Goal: Task Accomplishment & Management: Manage account settings

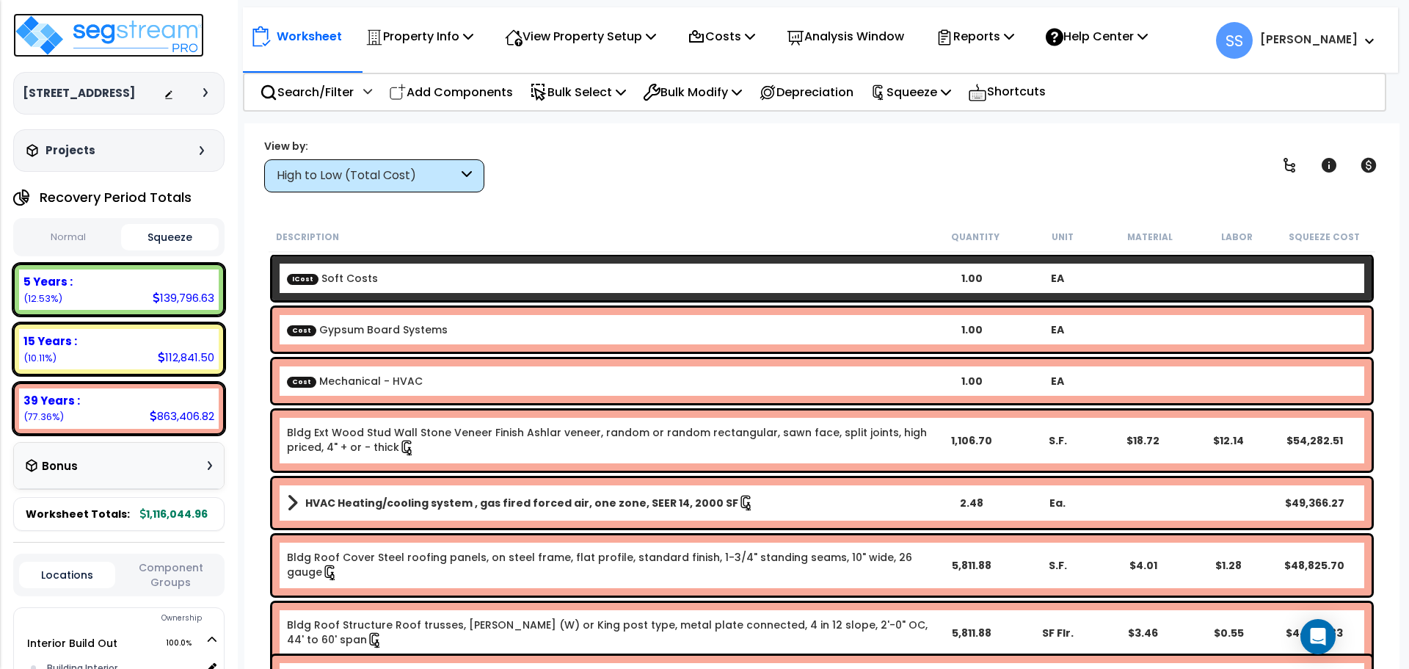
click at [87, 36] on img at bounding box center [108, 35] width 191 height 44
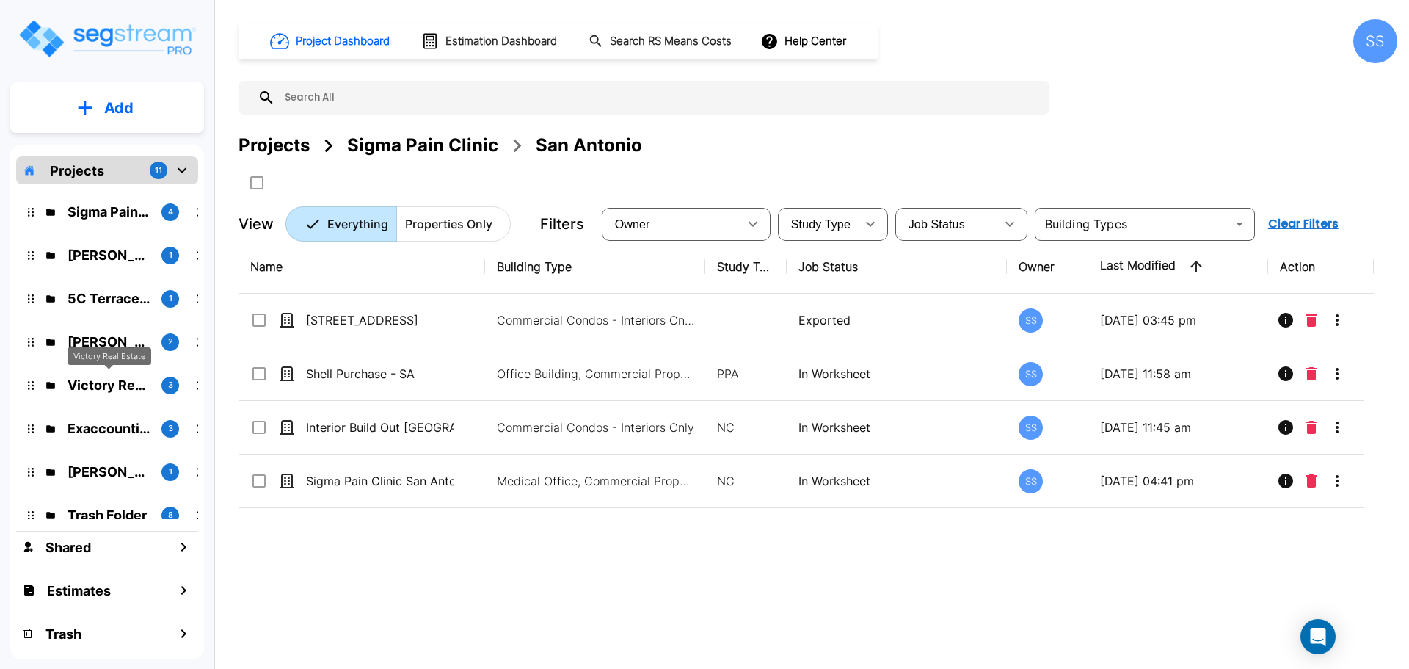
click at [95, 372] on div "Victory Real Estate" at bounding box center [110, 361] width 84 height 29
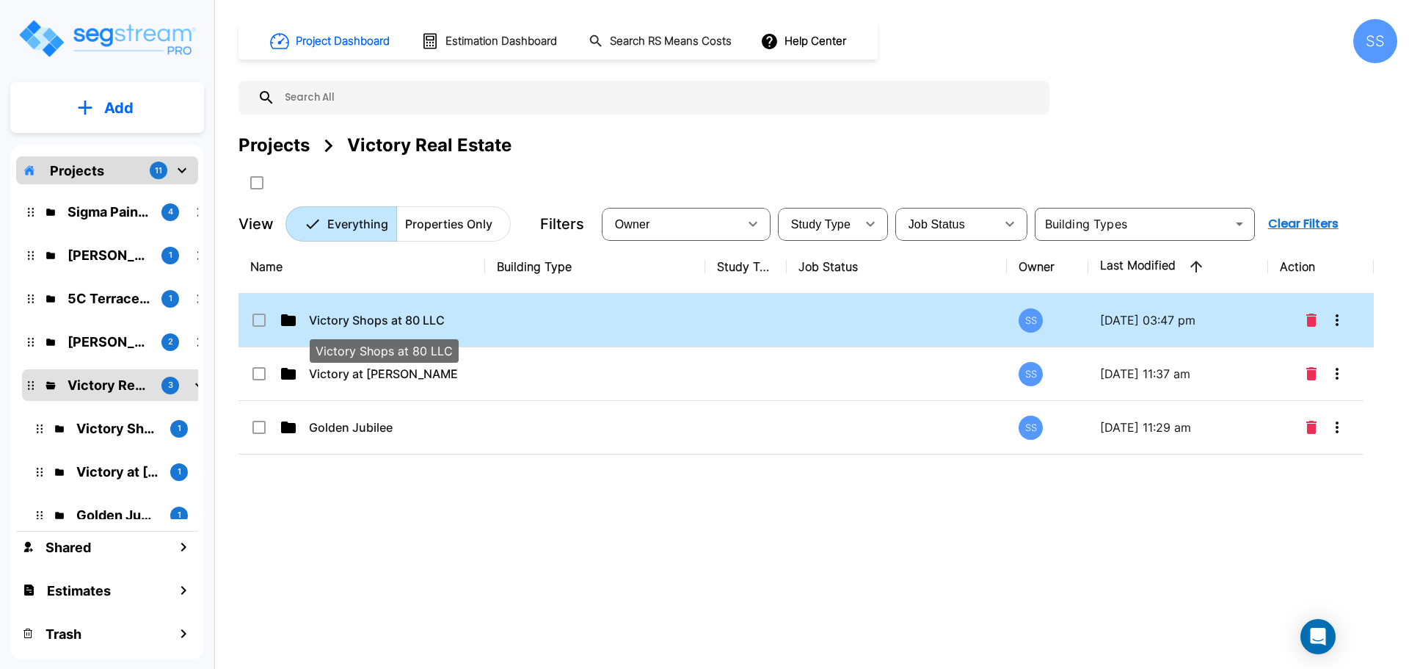
click at [355, 317] on p "Victory Shops at 80 LLC" at bounding box center [383, 320] width 148 height 18
checkbox input "true"
click at [355, 317] on p "Victory Shops at 80 LLC" at bounding box center [383, 320] width 148 height 18
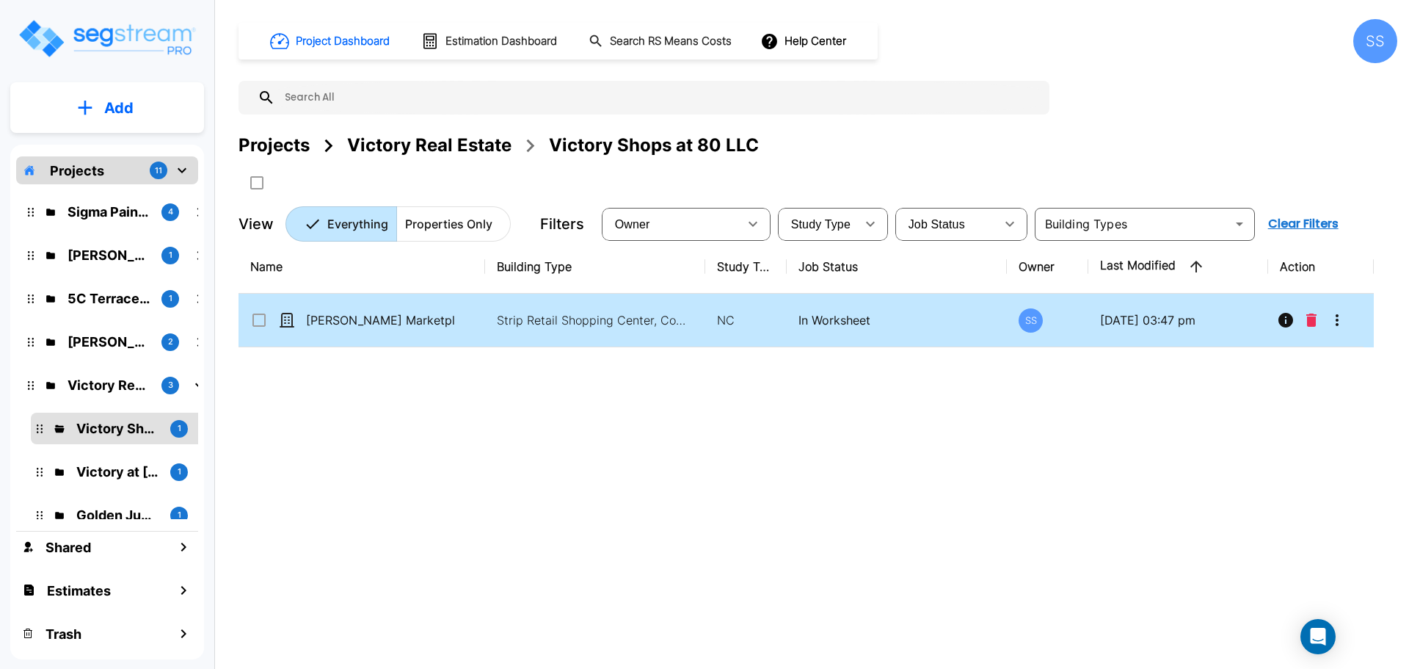
click at [413, 321] on p "[PERSON_NAME] Marketplace Bldg. 6B" at bounding box center [380, 320] width 148 height 18
checkbox input "true"
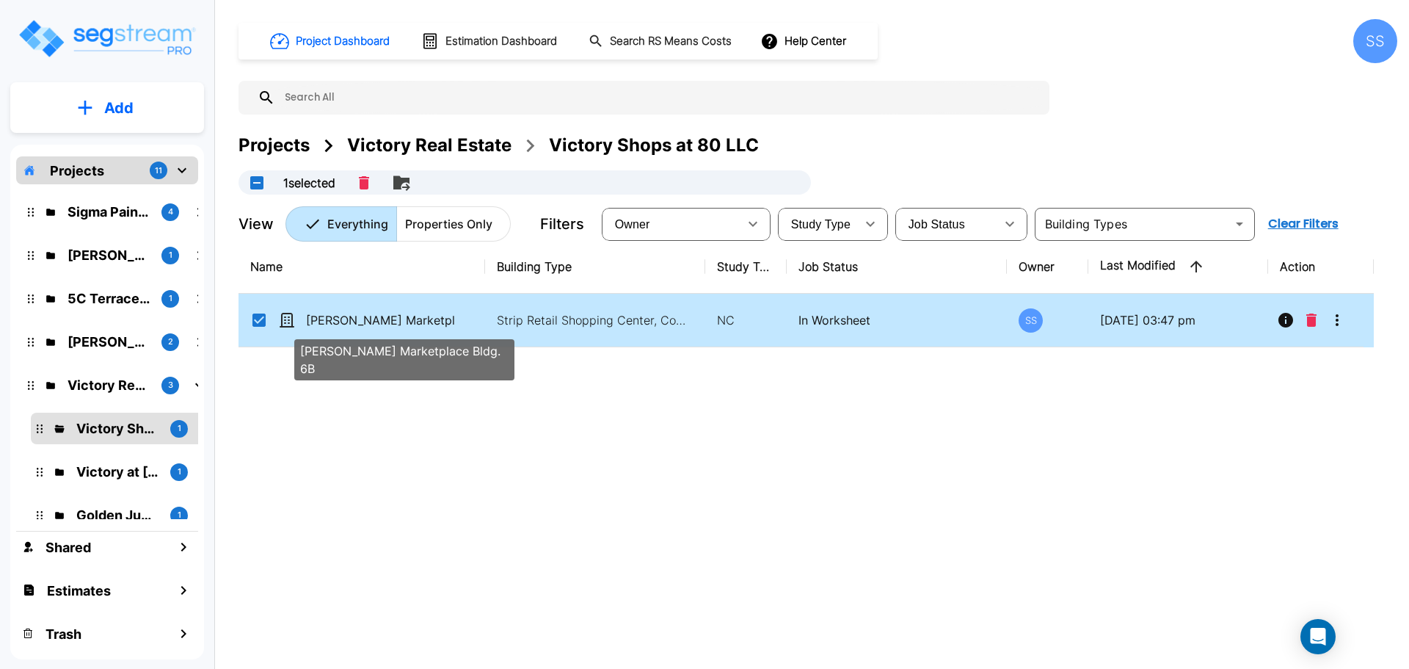
click at [413, 321] on p "[PERSON_NAME] Marketplace Bldg. 6B" at bounding box center [380, 320] width 148 height 18
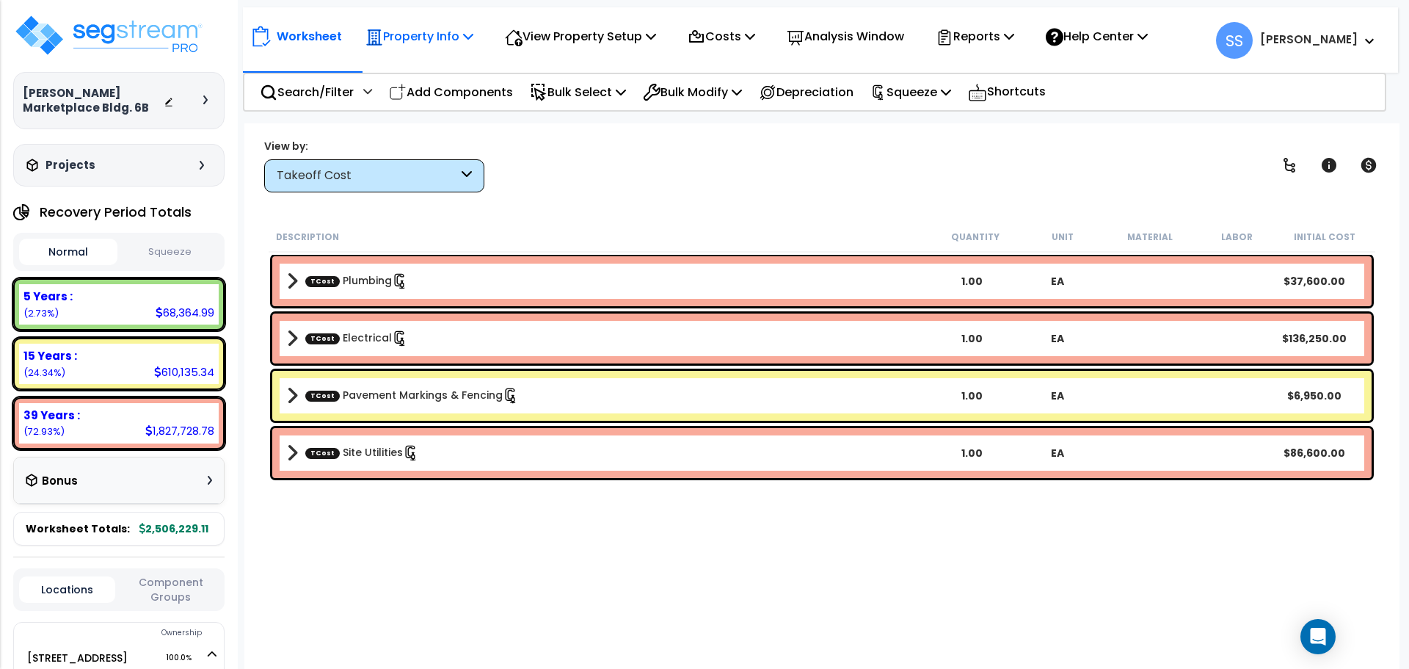
click at [453, 34] on p "Property Info" at bounding box center [419, 36] width 108 height 20
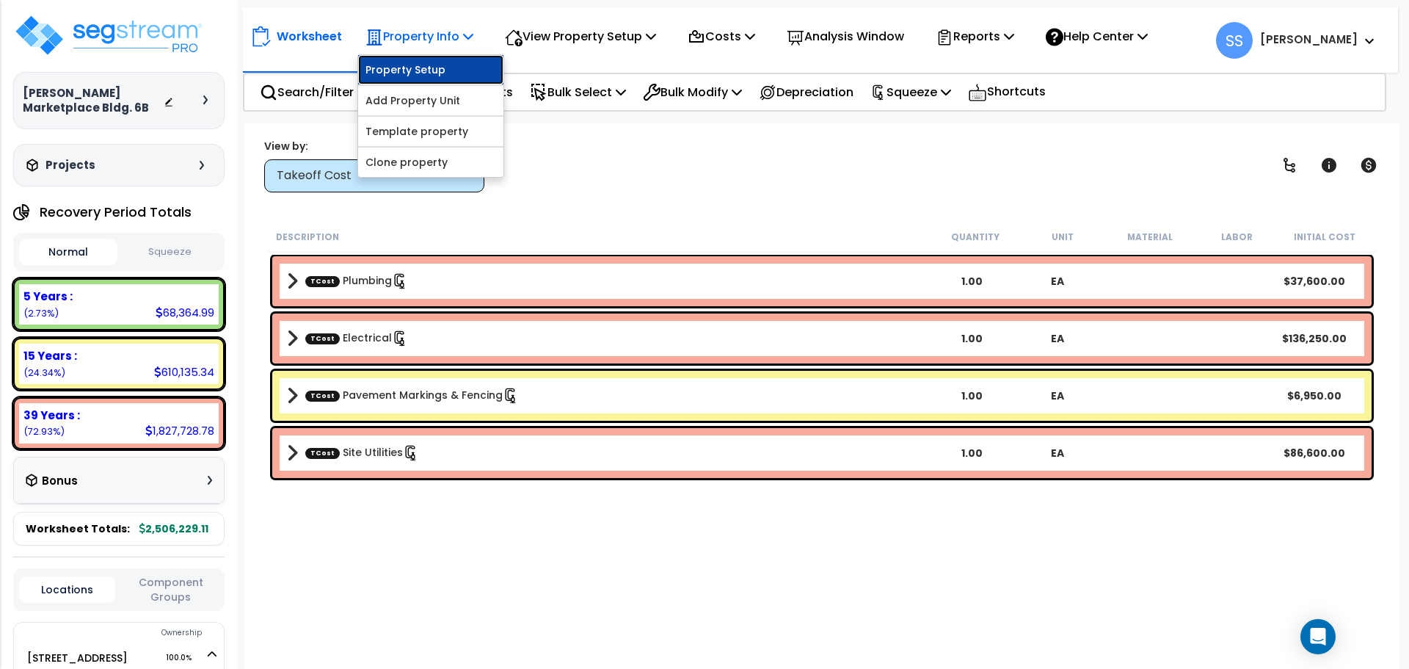
click at [431, 73] on link "Property Setup" at bounding box center [430, 69] width 145 height 29
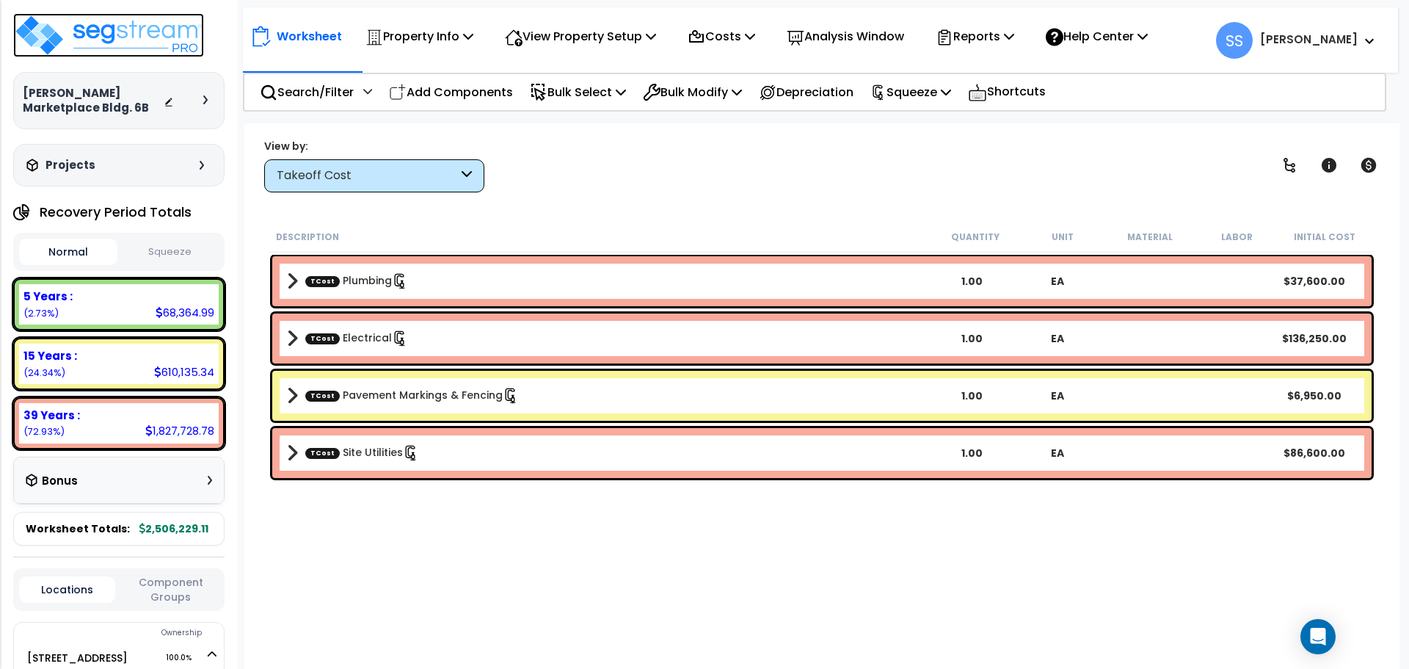
drag, startPoint x: 21, startPoint y: 39, endPoint x: 90, endPoint y: 45, distance: 69.3
click at [21, 39] on img at bounding box center [108, 35] width 191 height 44
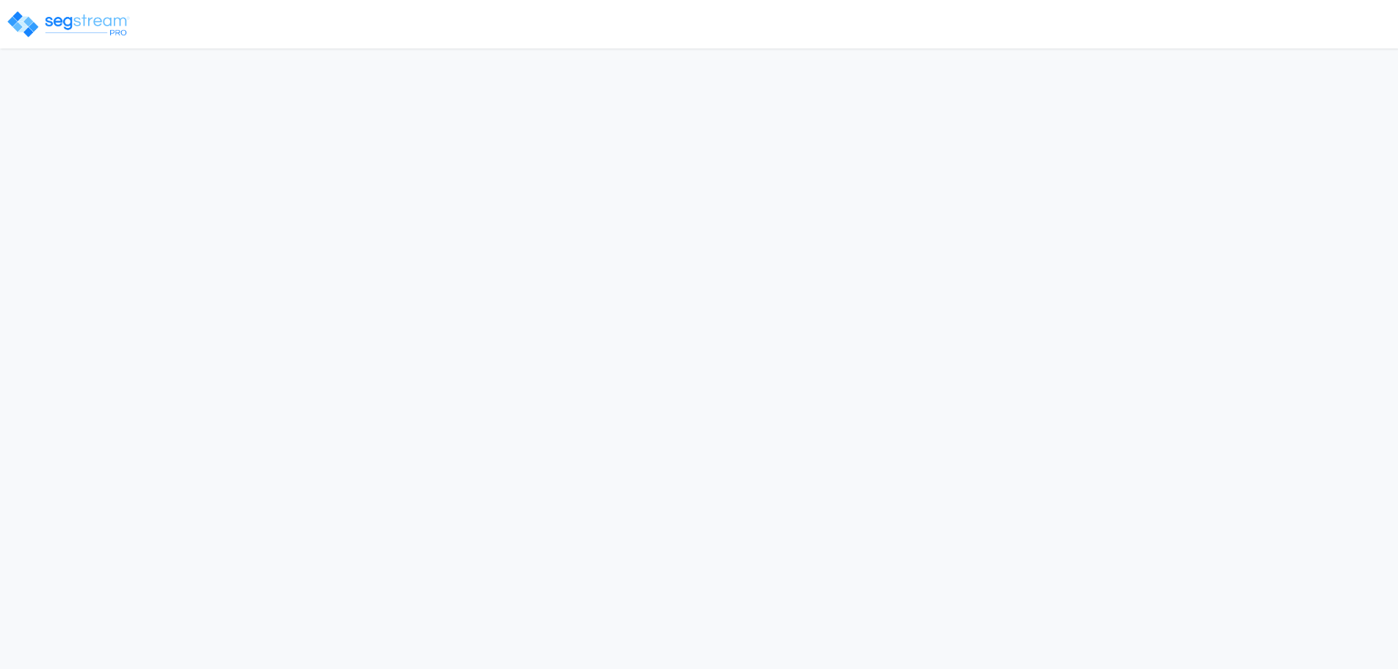
select select "2024"
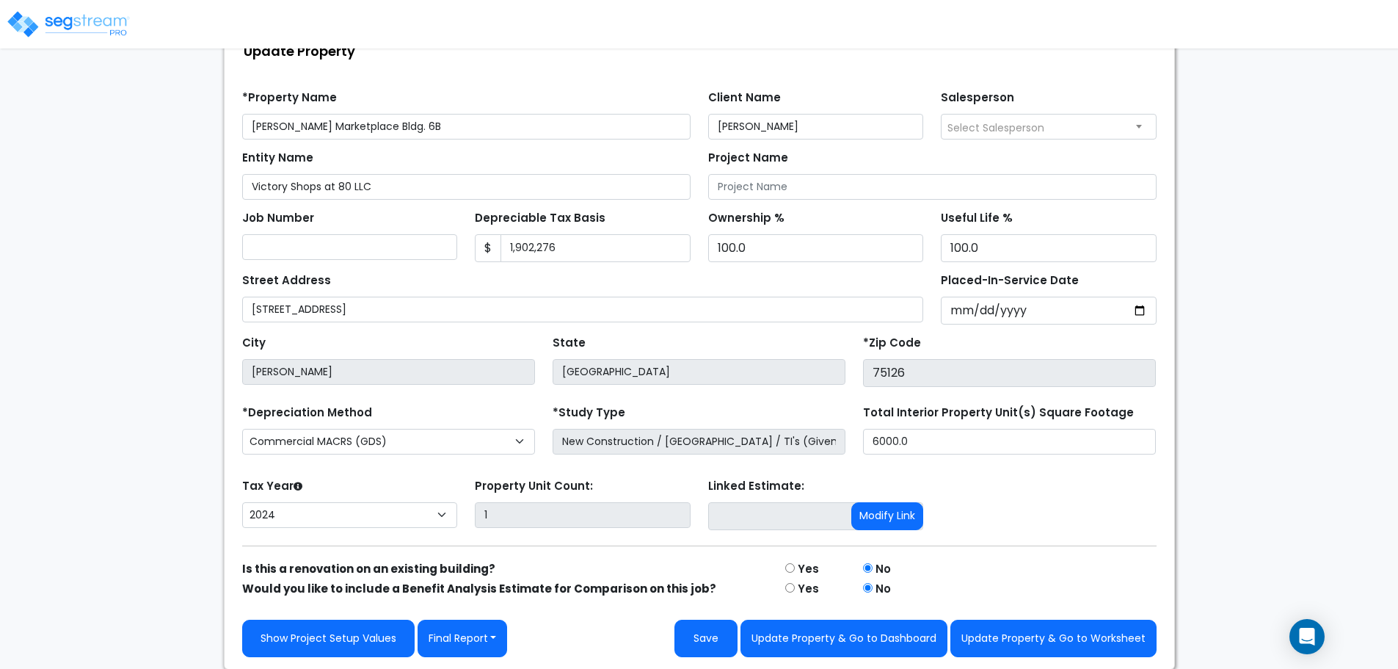
scroll to position [103, 0]
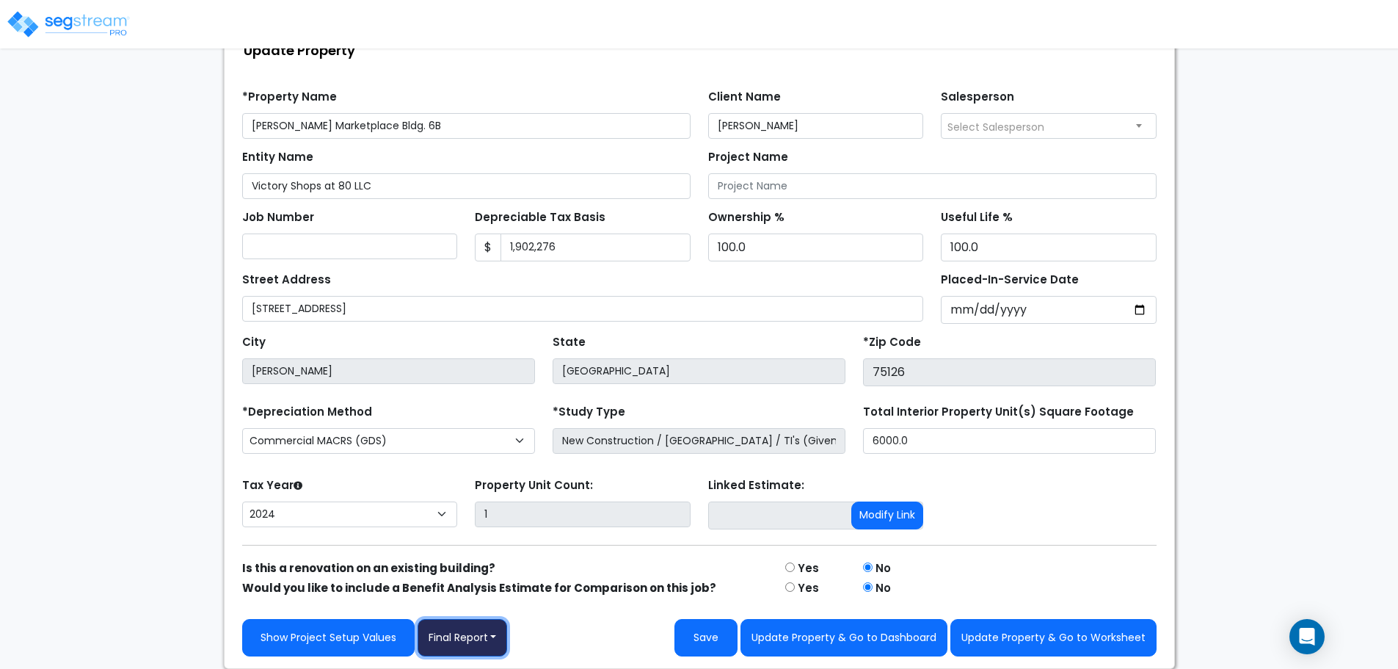
click at [456, 636] on button "Final Report" at bounding box center [463, 637] width 90 height 37
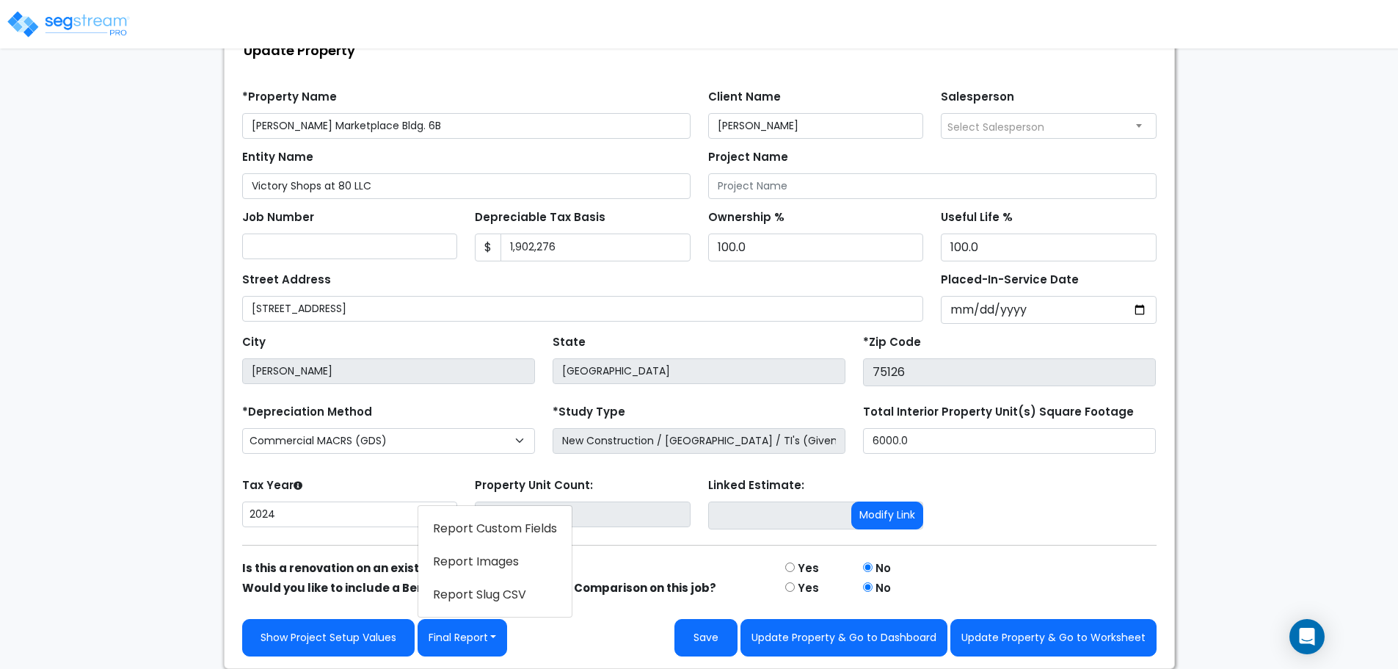
click at [459, 566] on link "Report Images" at bounding box center [494, 562] width 153 height 34
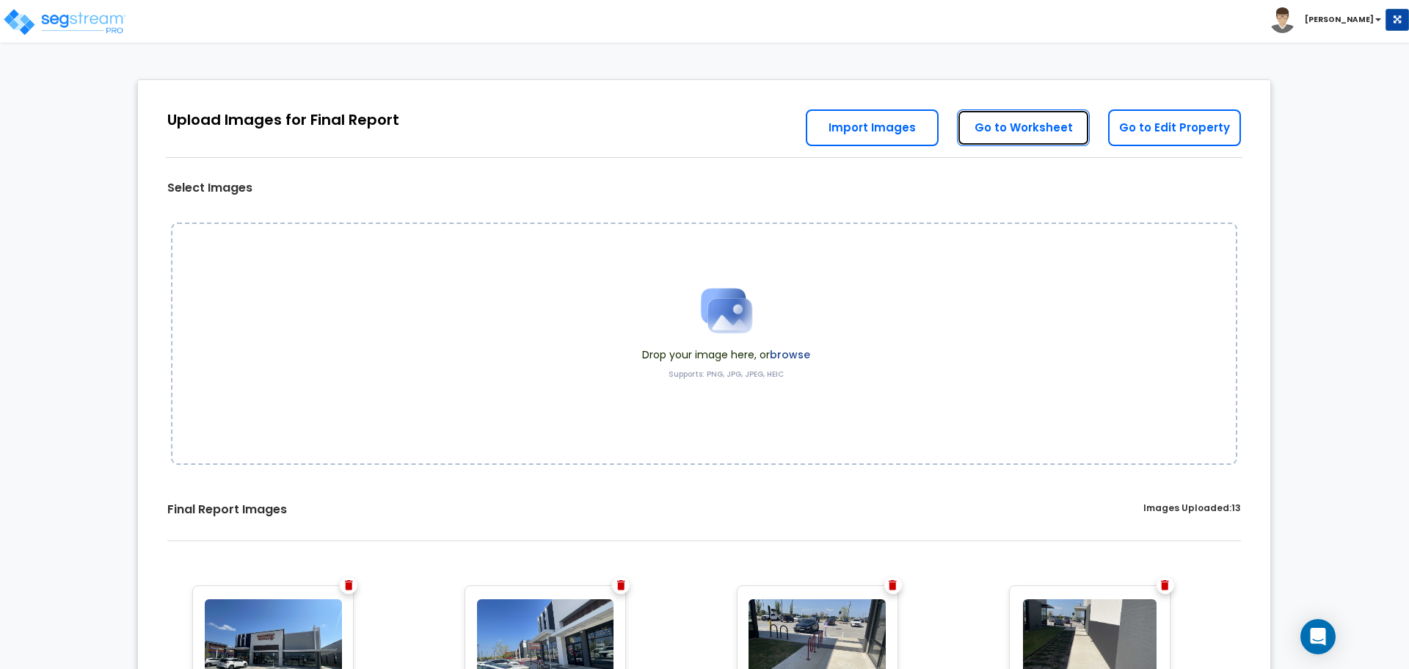
click at [1041, 136] on link "Go to Worksheet" at bounding box center [1023, 127] width 133 height 37
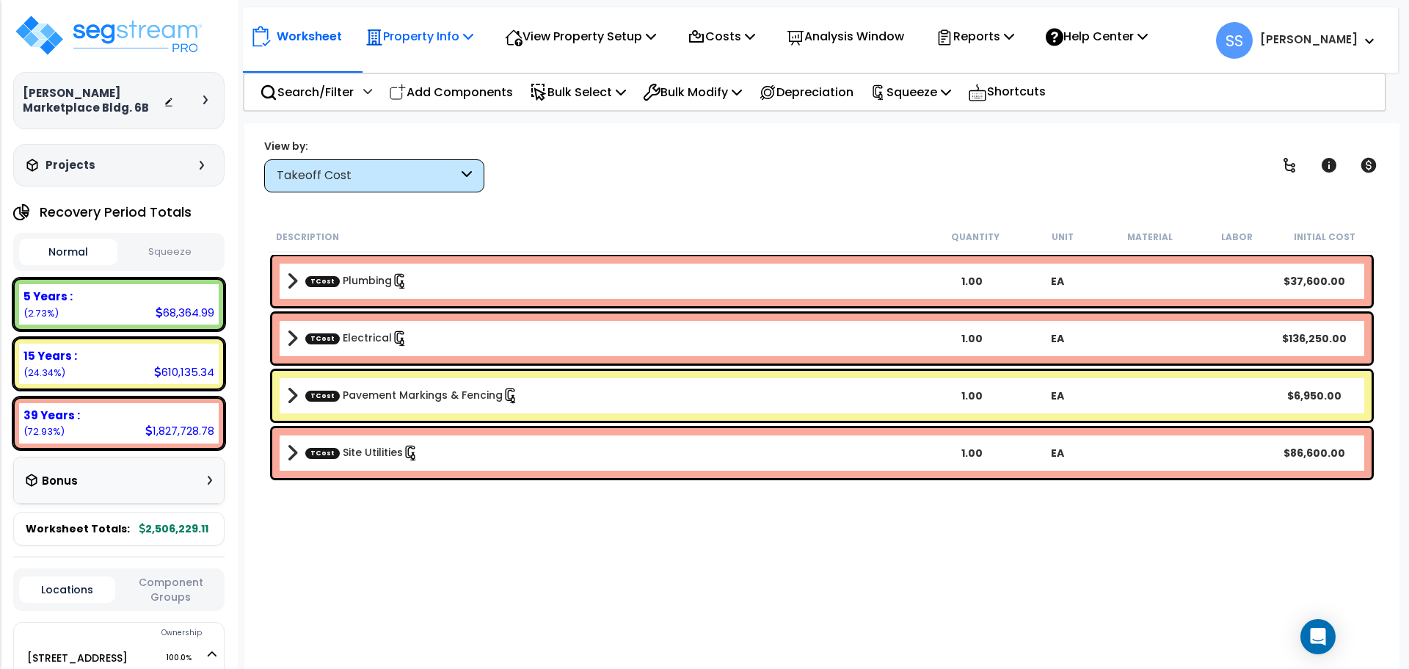
click at [406, 31] on p "Property Info" at bounding box center [419, 36] width 108 height 20
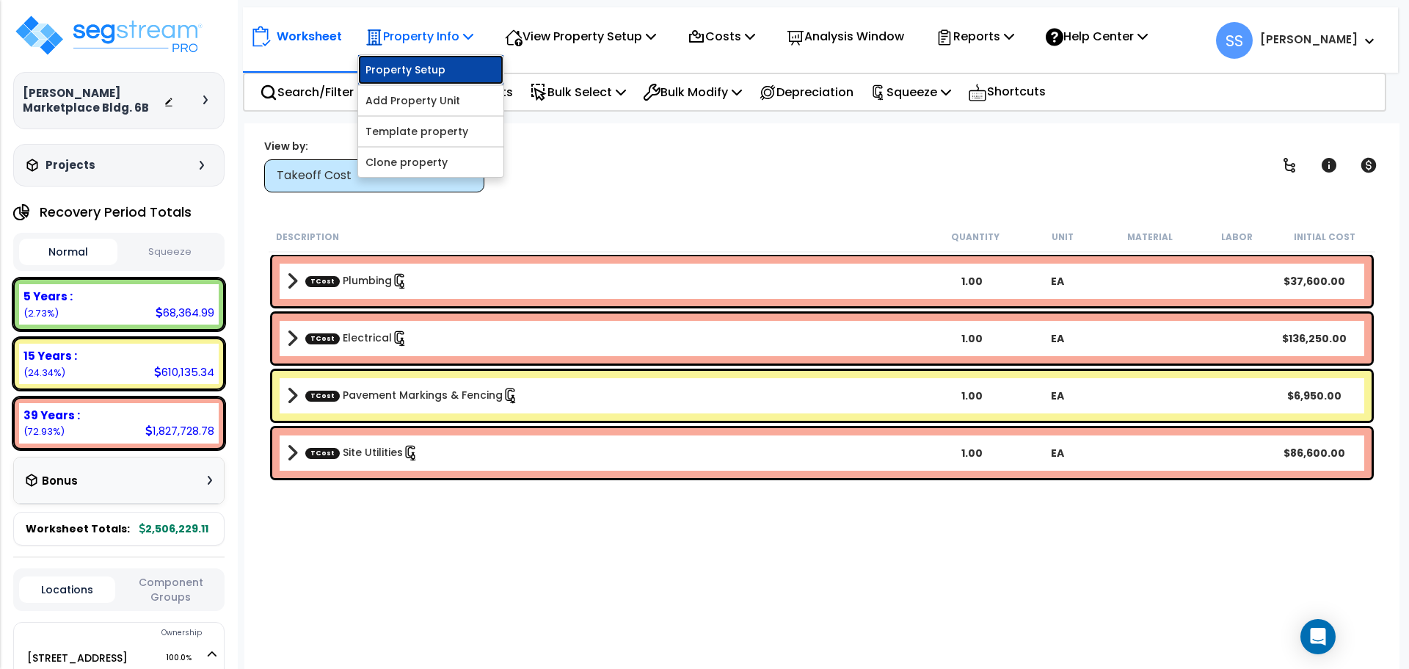
click at [436, 62] on link "Property Setup" at bounding box center [430, 69] width 145 height 29
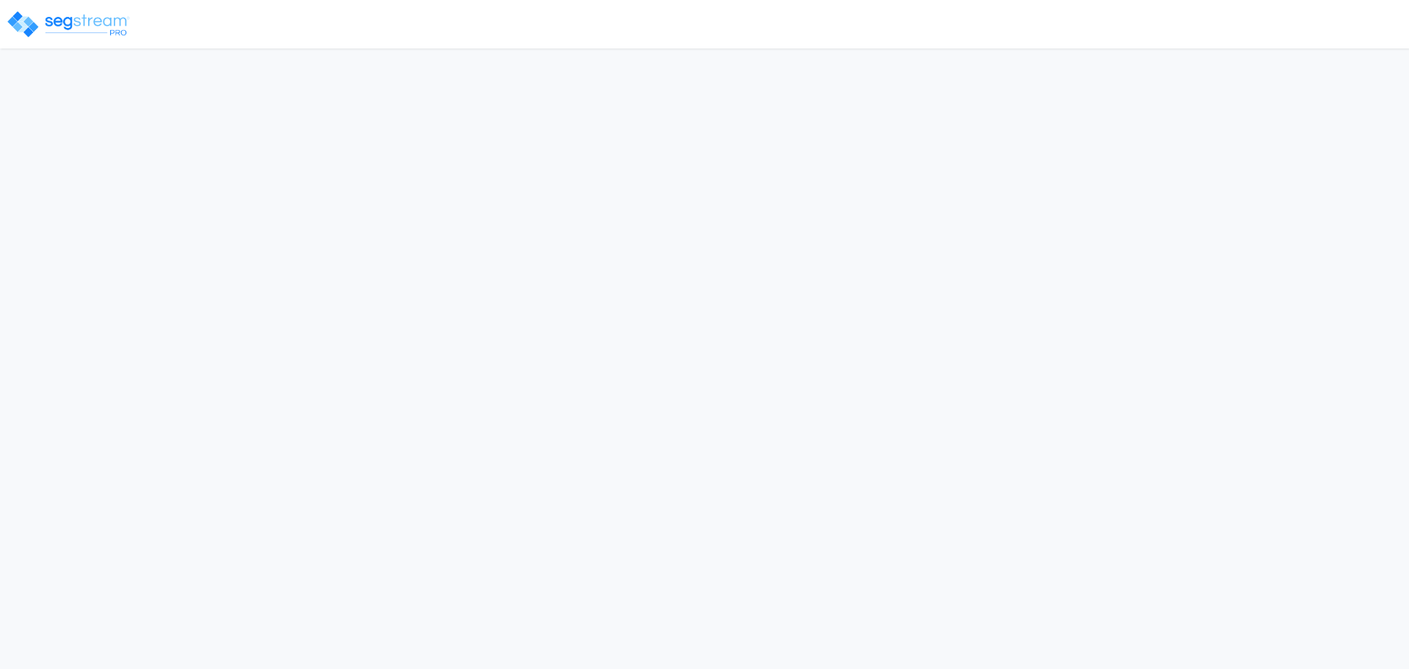
select select "2024"
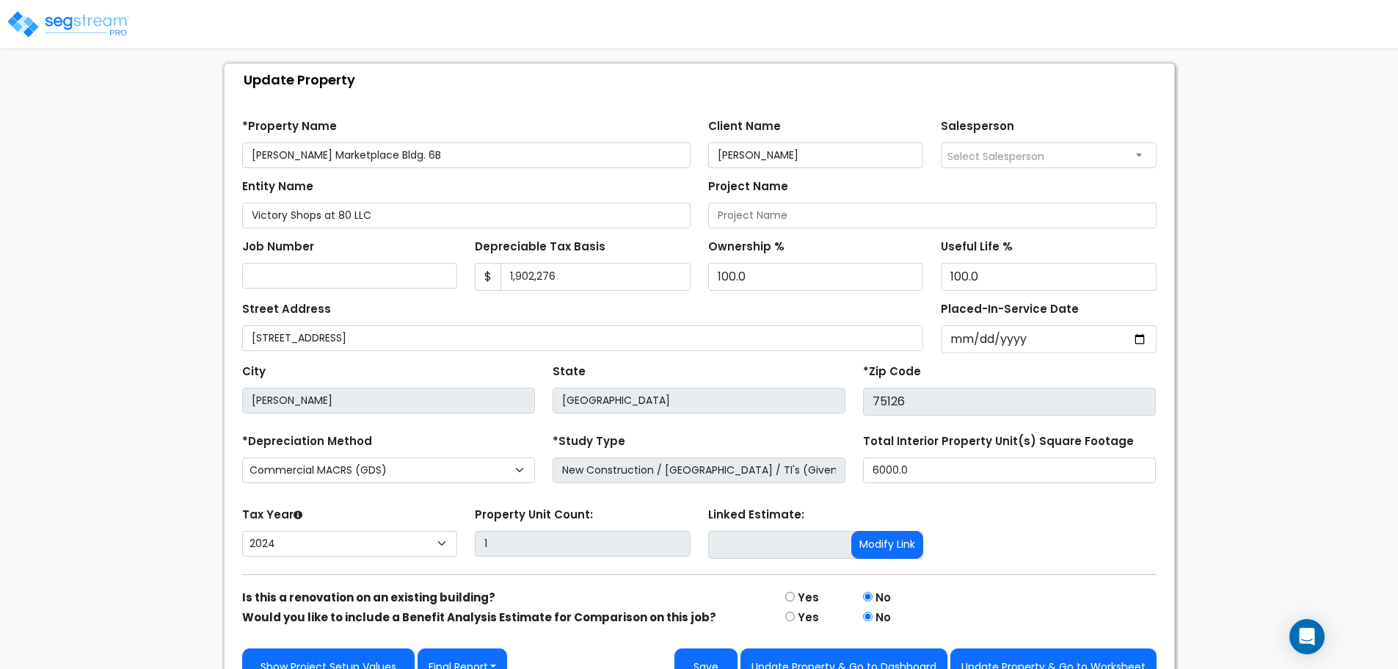
scroll to position [103, 0]
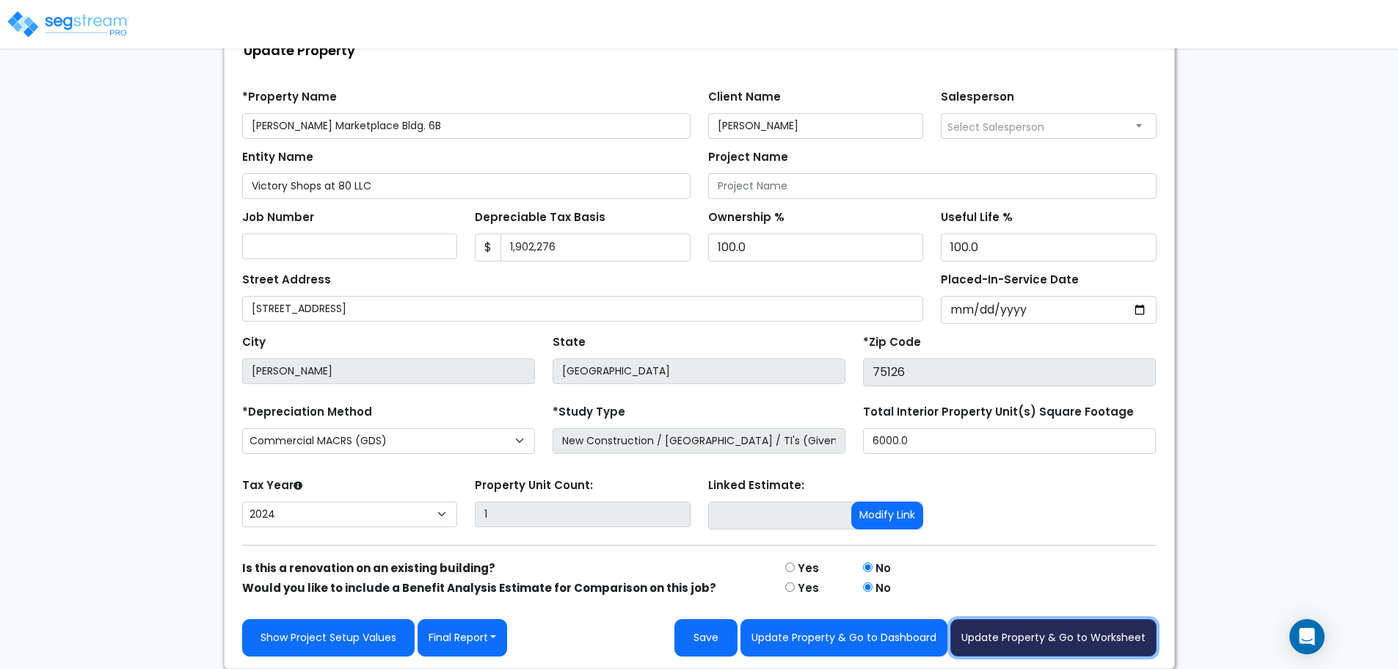
click at [1037, 650] on button "Update Property & Go to Worksheet" at bounding box center [1053, 637] width 206 height 37
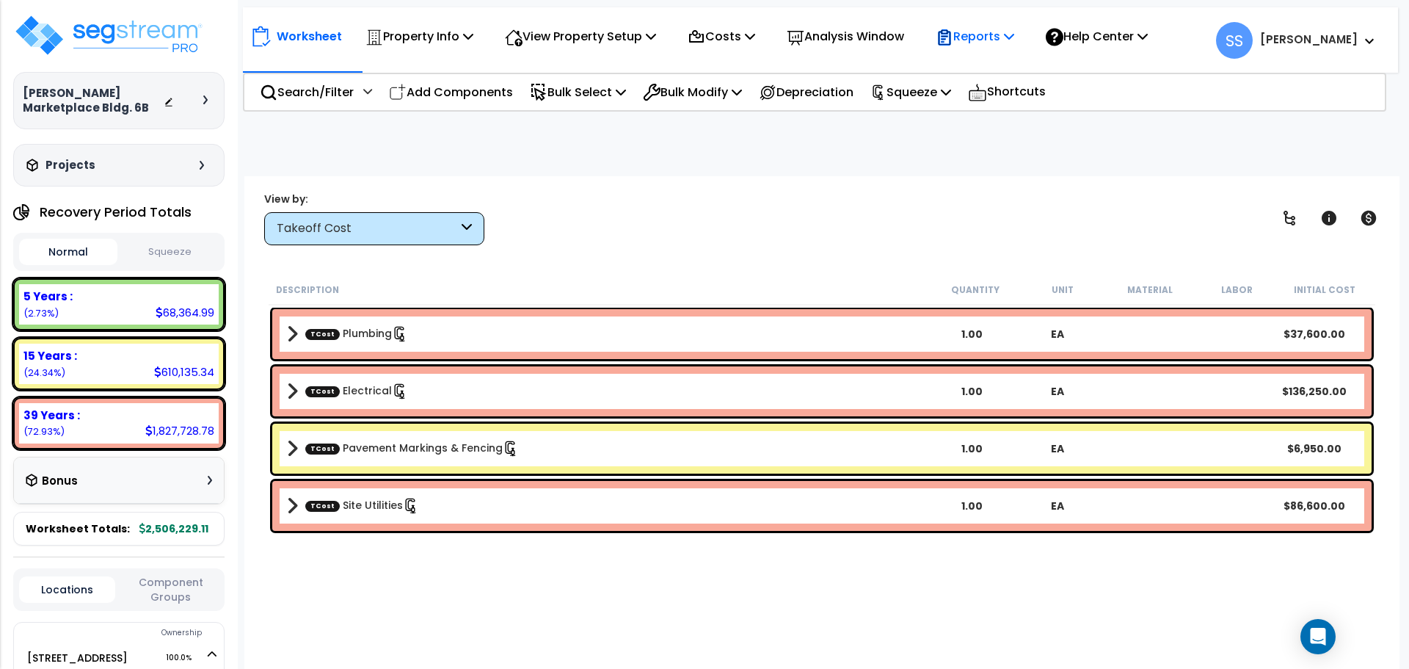
click at [993, 35] on p "Reports" at bounding box center [975, 36] width 79 height 20
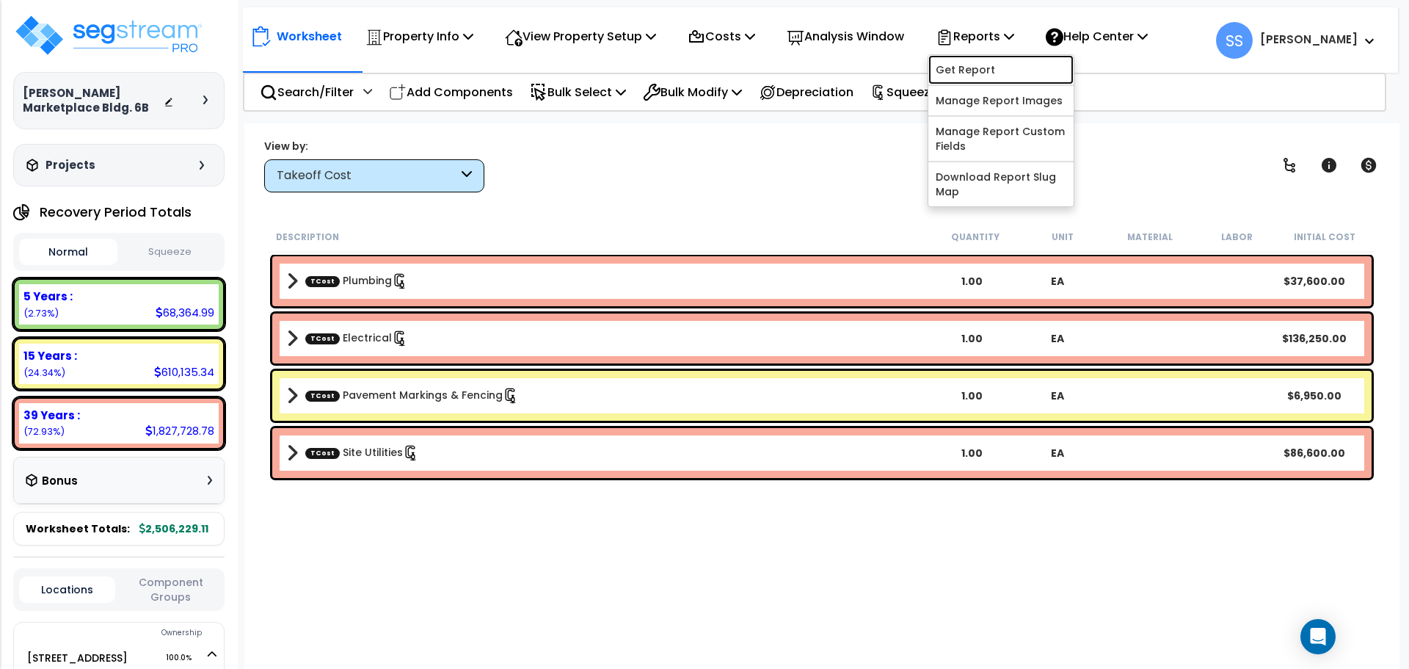
click at [995, 71] on link "Get Report" at bounding box center [1000, 69] width 145 height 29
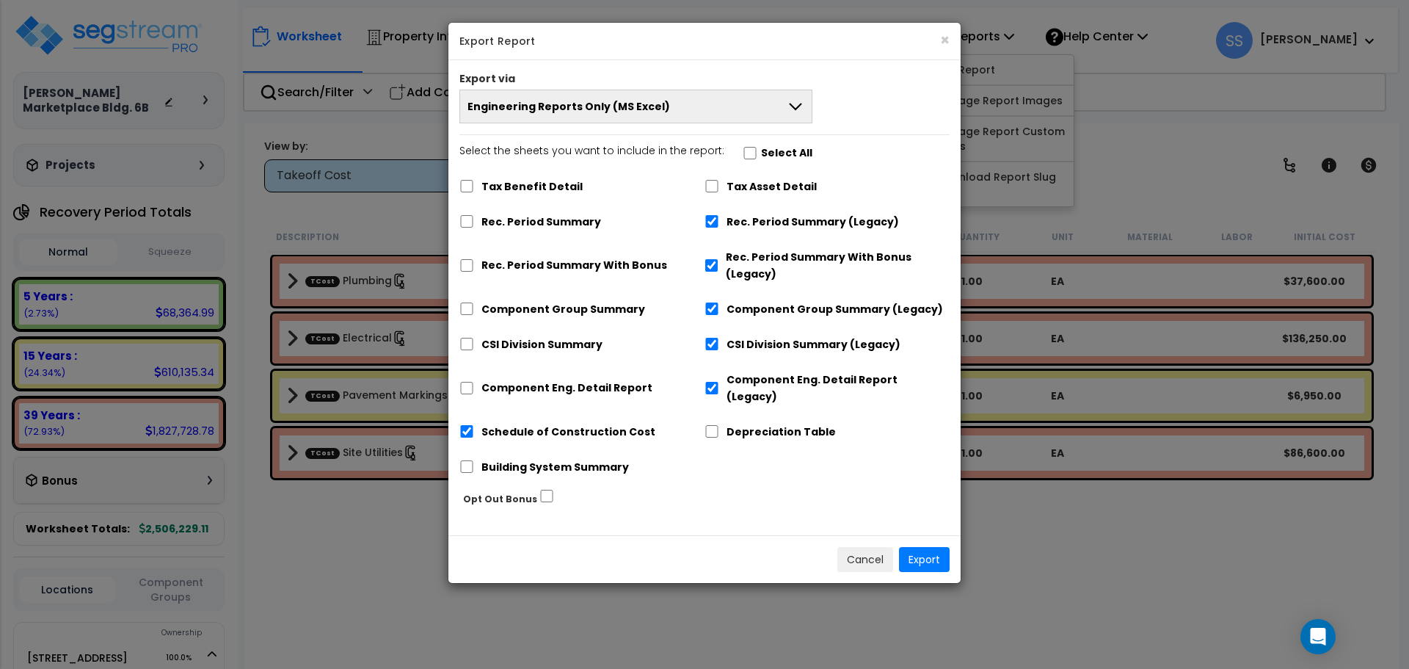
click at [632, 116] on button "Engineering Reports Only (MS Excel)" at bounding box center [635, 107] width 353 height 34
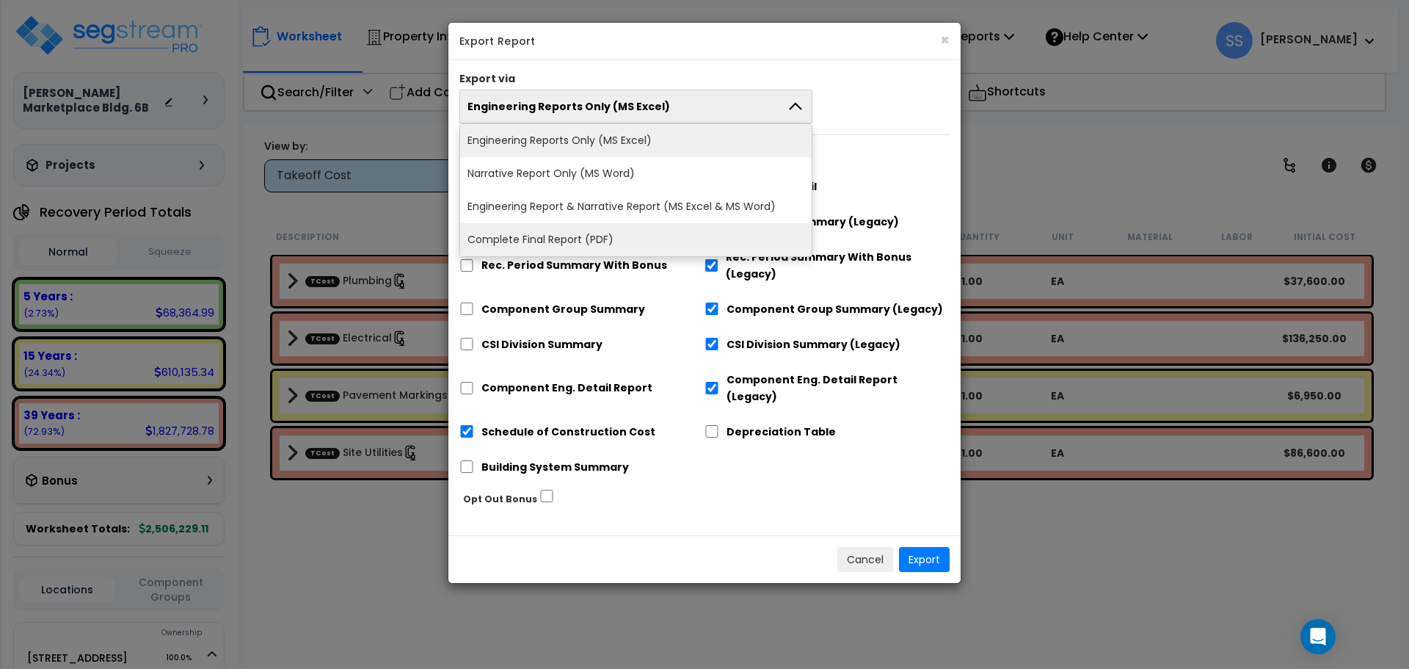
click at [582, 239] on li "Complete Final Report (PDF)" at bounding box center [636, 239] width 352 height 33
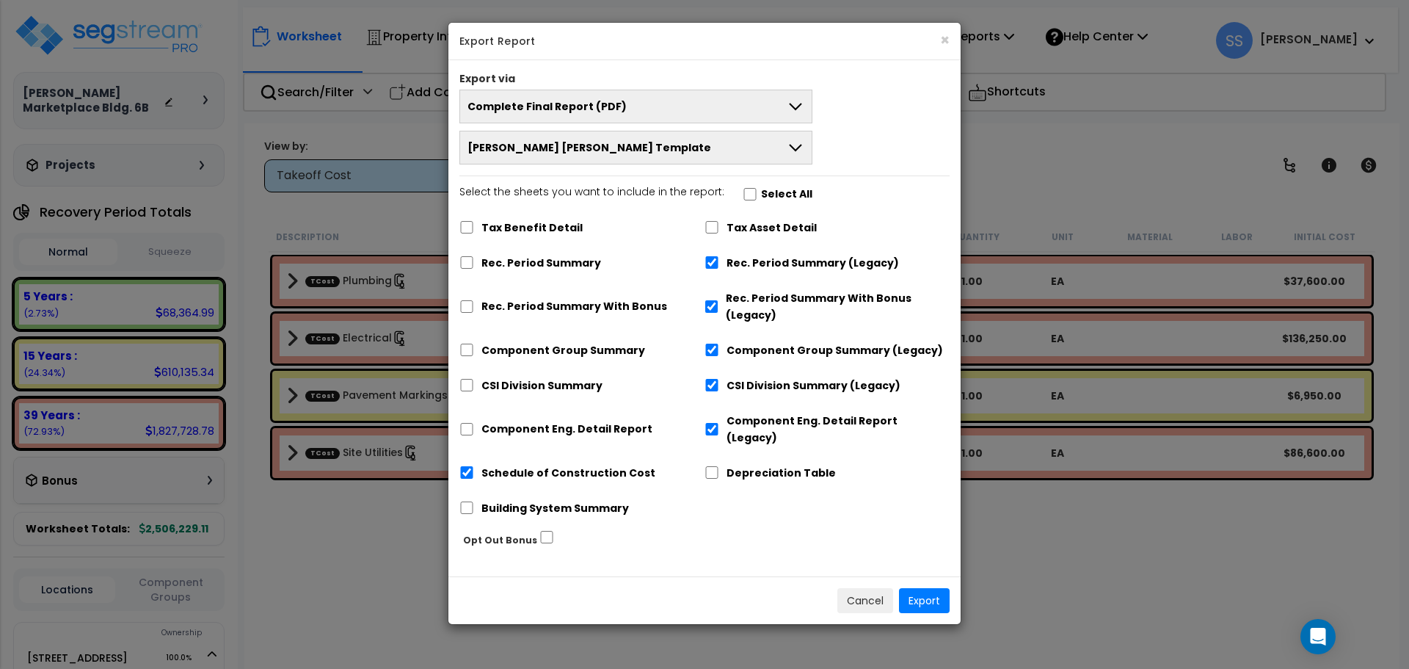
click at [761, 197] on label "Select All" at bounding box center [786, 194] width 51 height 17
click at [755, 197] on input "Select the sheets you want to include in the report: Select All" at bounding box center [750, 194] width 15 height 12
checkbox input "true"
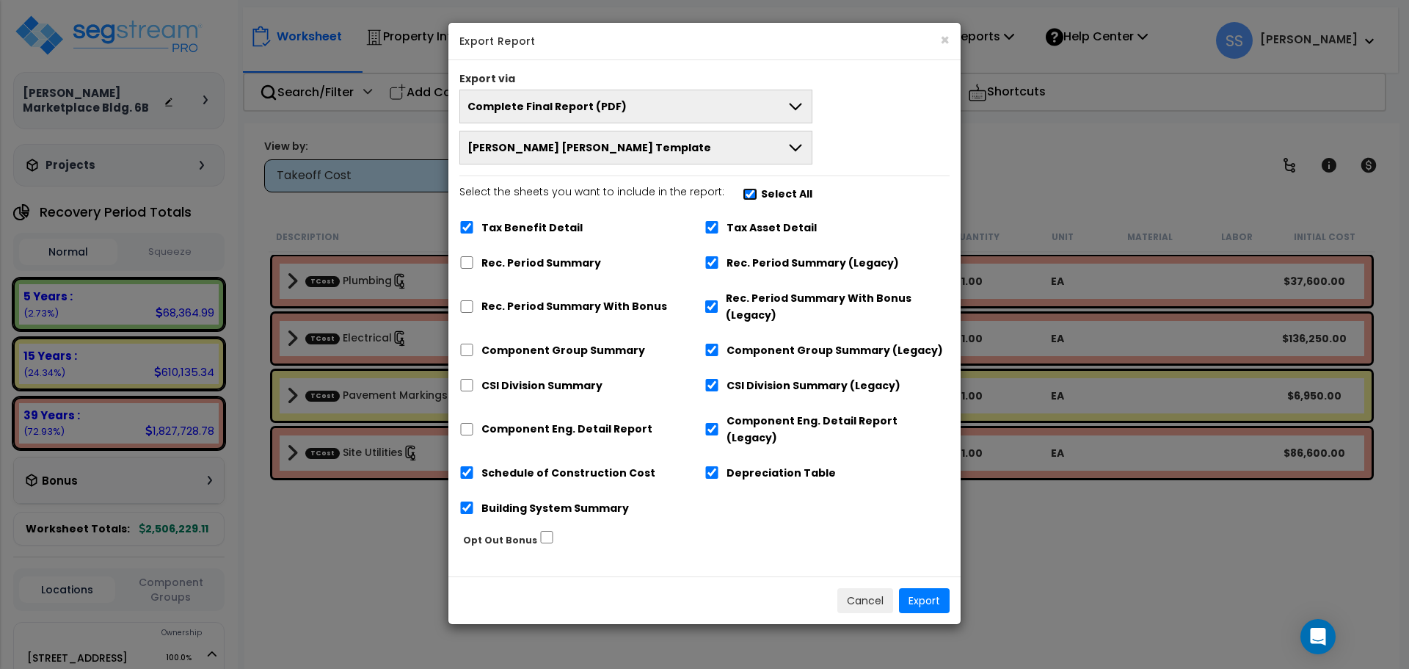
checkbox input "true"
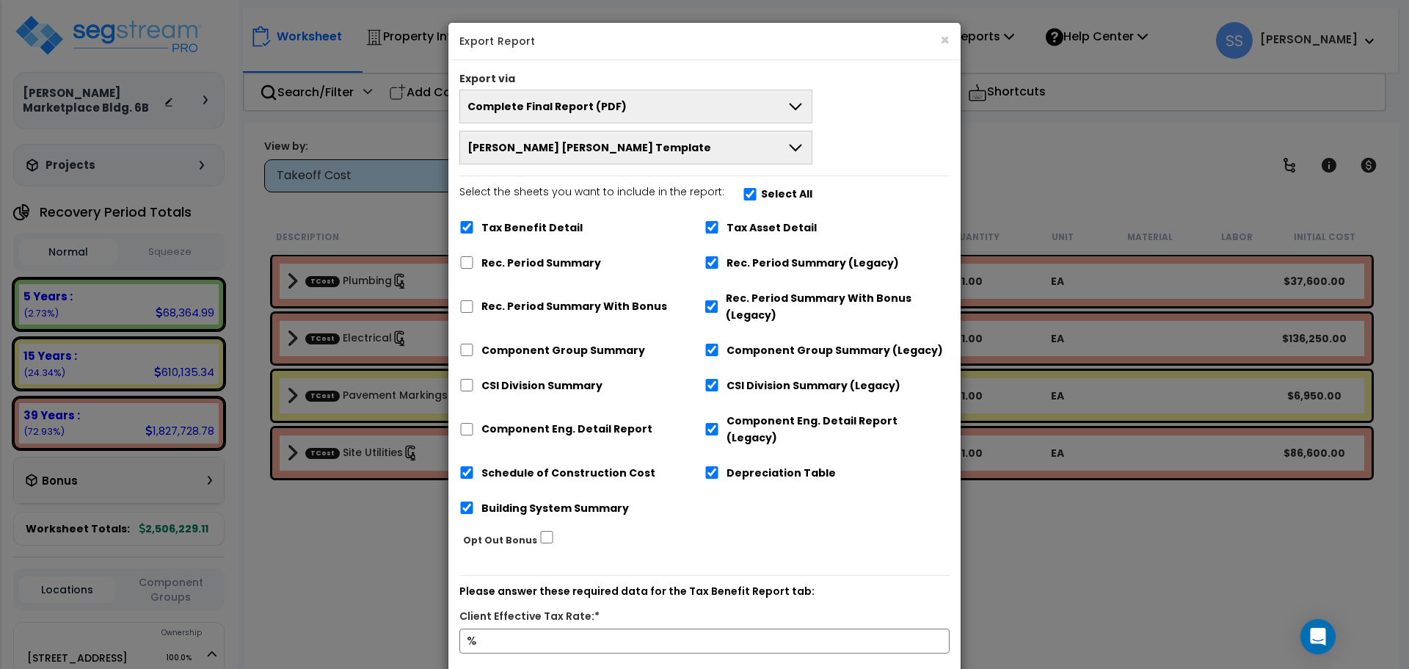
click at [761, 191] on label "Select All" at bounding box center [786, 194] width 51 height 17
click at [752, 191] on input "Select the sheets you want to include in the report: Select All" at bounding box center [750, 194] width 15 height 12
checkbox input "false"
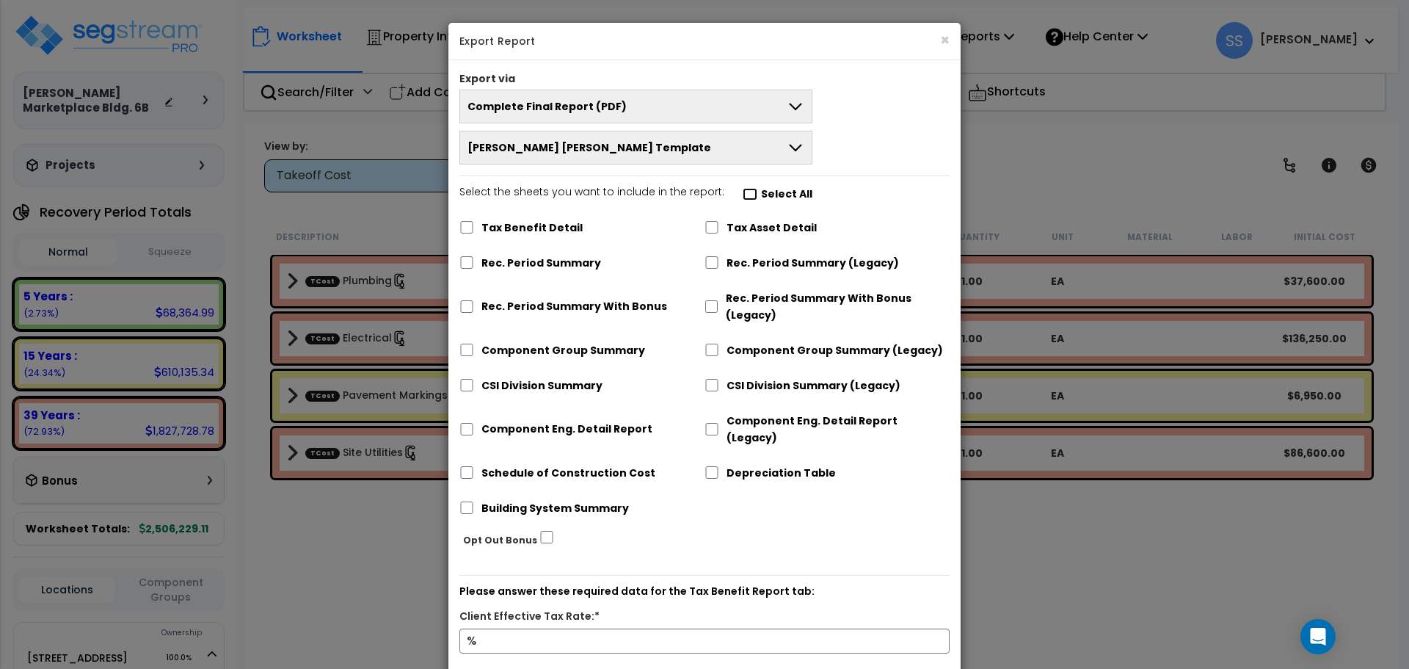
checkbox input "false"
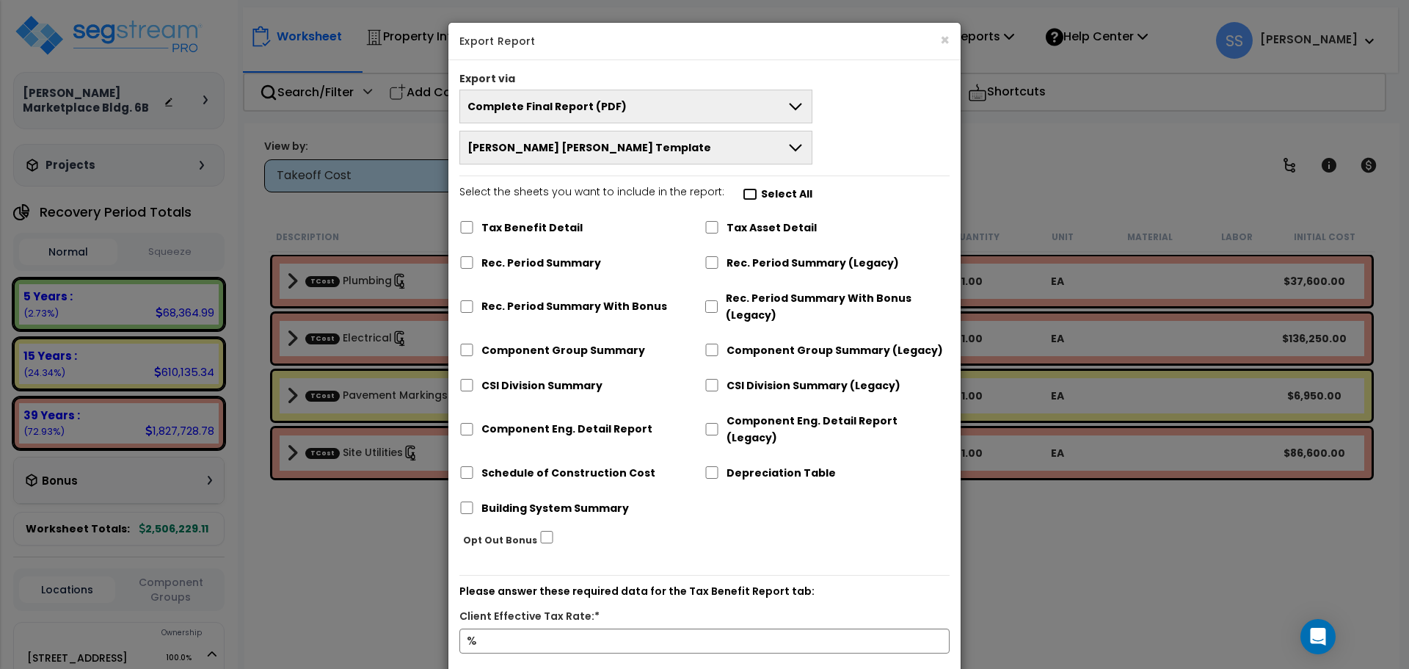
checkbox input "false"
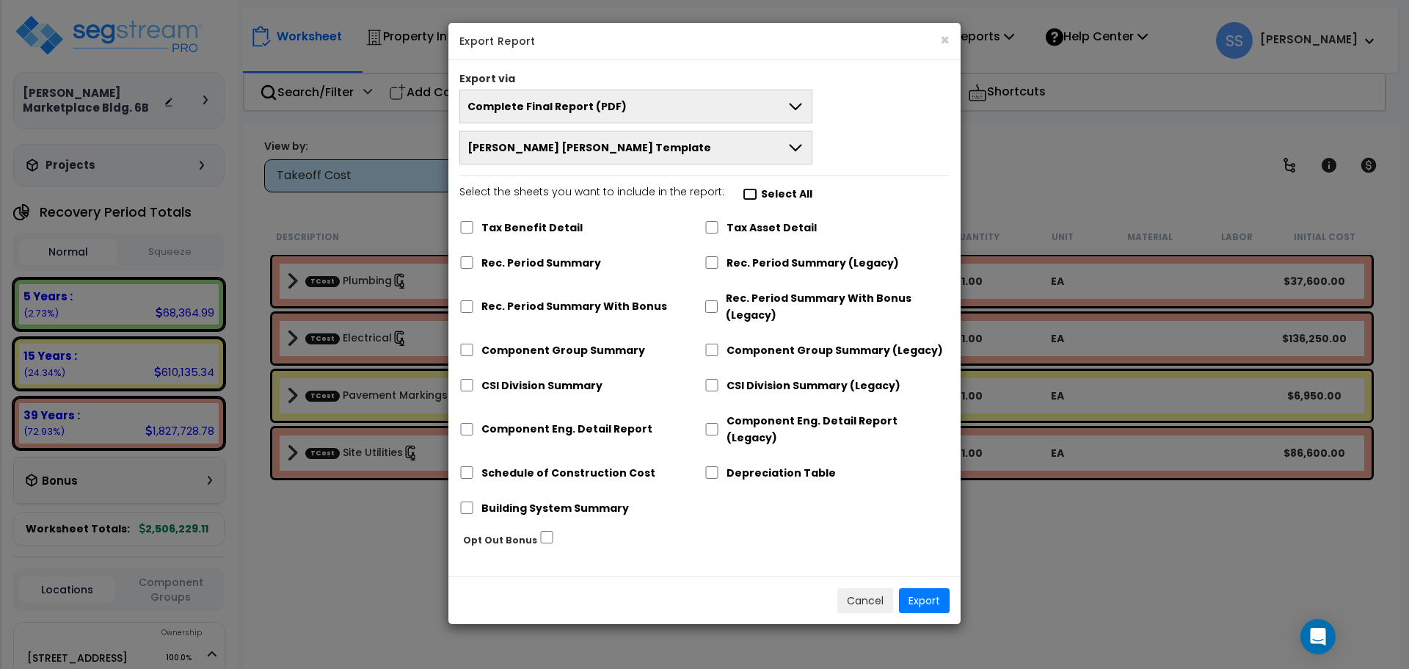
click at [745, 194] on input "Select the sheets you want to include in the report: Select All" at bounding box center [750, 194] width 15 height 12
checkbox input "true"
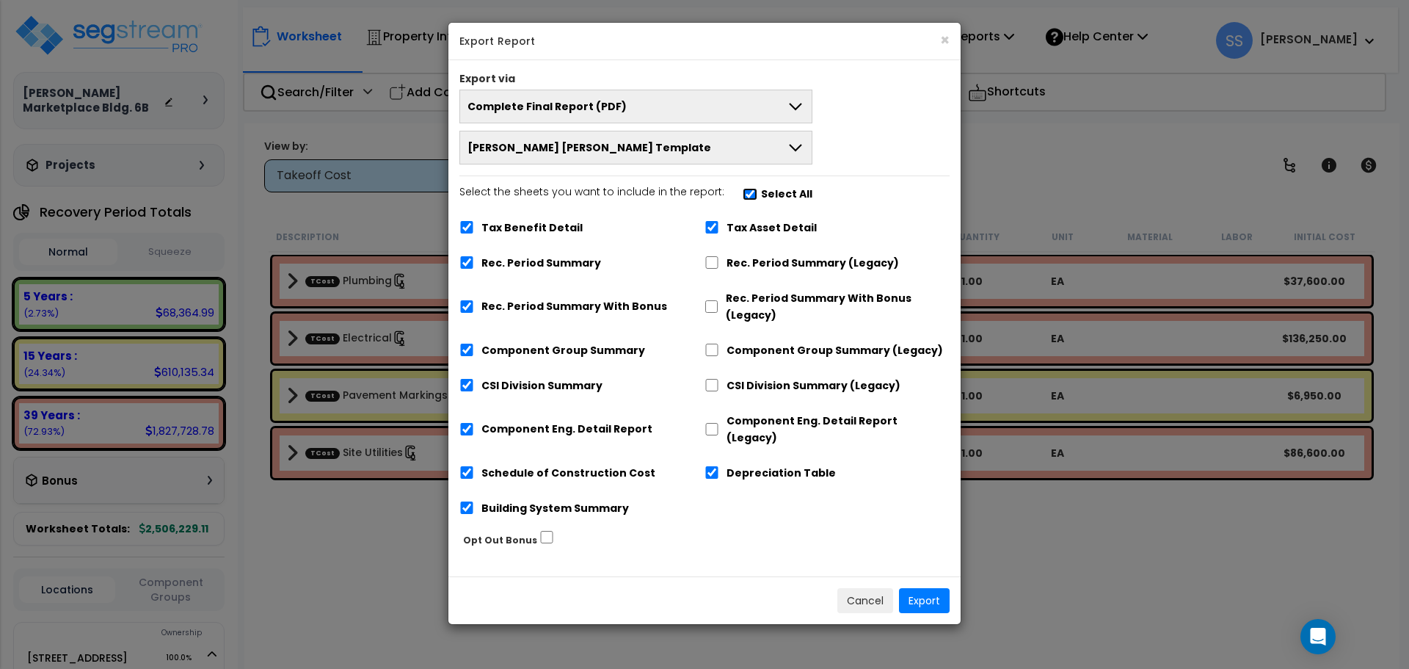
checkbox input "true"
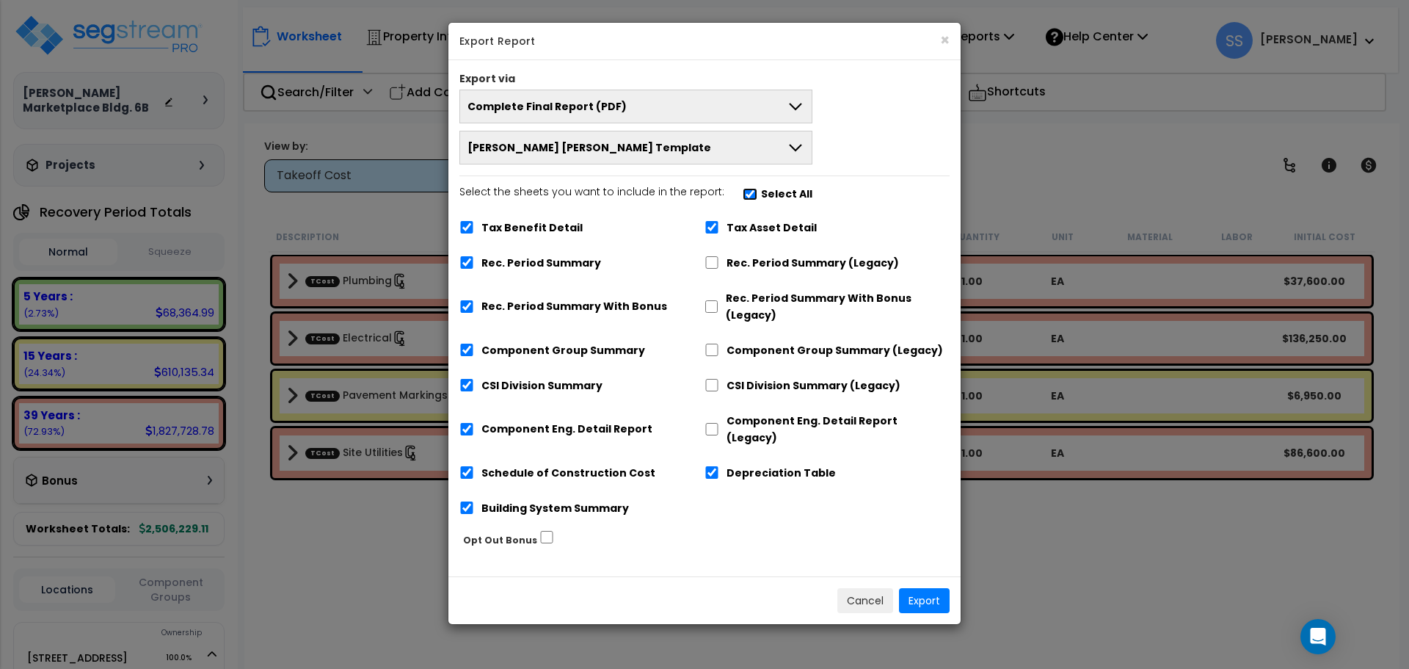
checkbox input "true"
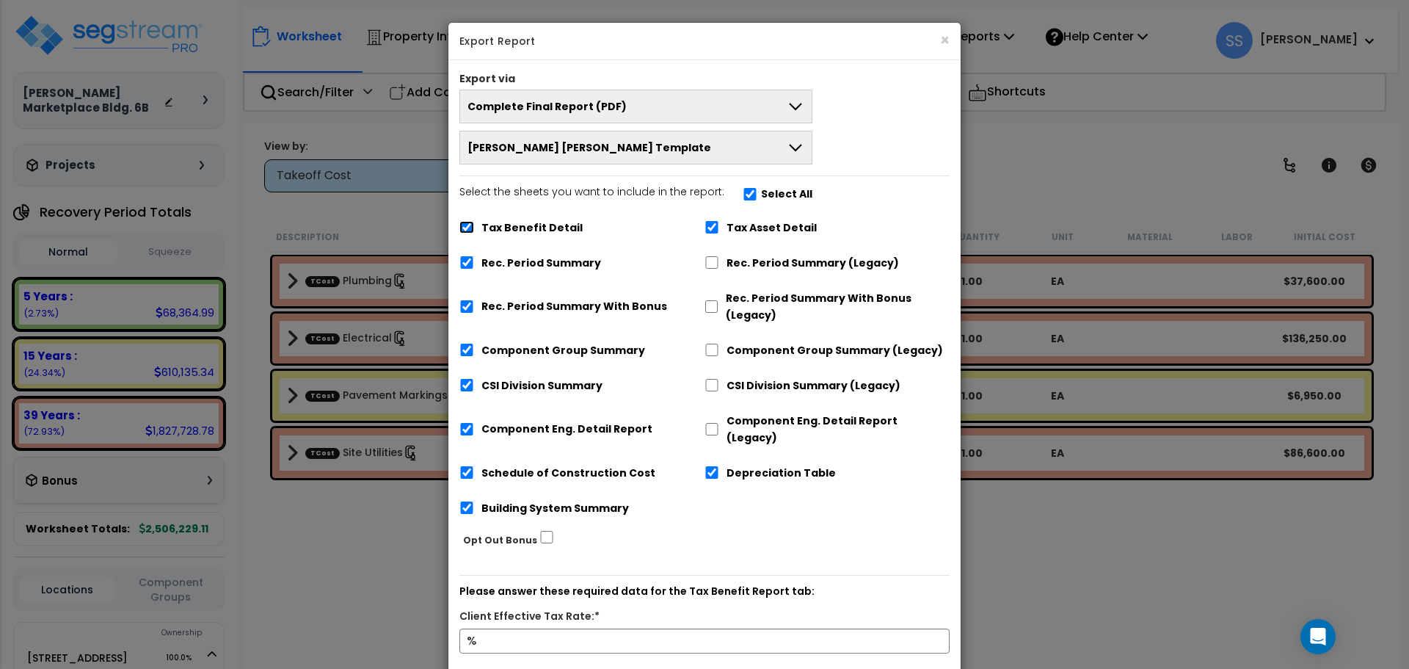
click at [473, 228] on input "Tax Benefit Detail" at bounding box center [466, 227] width 15 height 12
checkbox input "false"
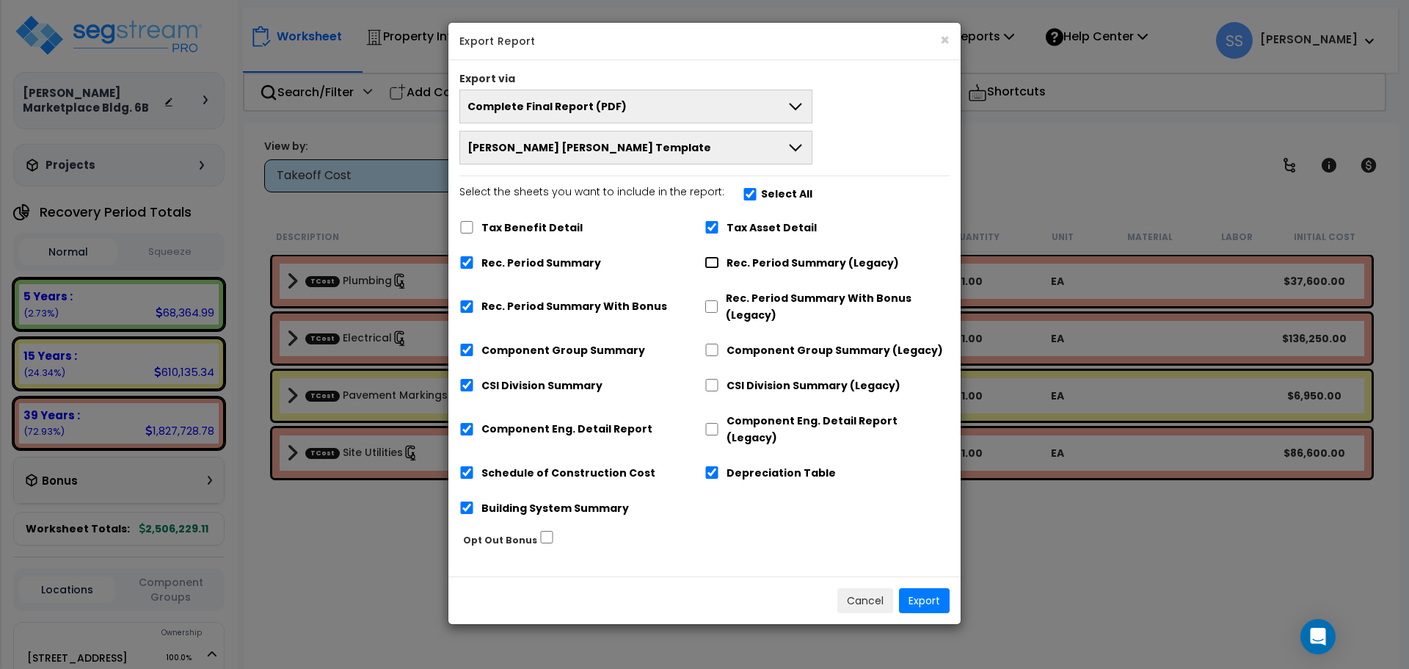
drag, startPoint x: 715, startPoint y: 265, endPoint x: 712, endPoint y: 294, distance: 28.9
click at [716, 265] on input "Rec. Period Summary (Legacy)" at bounding box center [711, 262] width 15 height 12
checkbox input "true"
checkbox input "false"
click at [463, 307] on input "Rec. Period Summary With Bonus" at bounding box center [466, 306] width 15 height 12
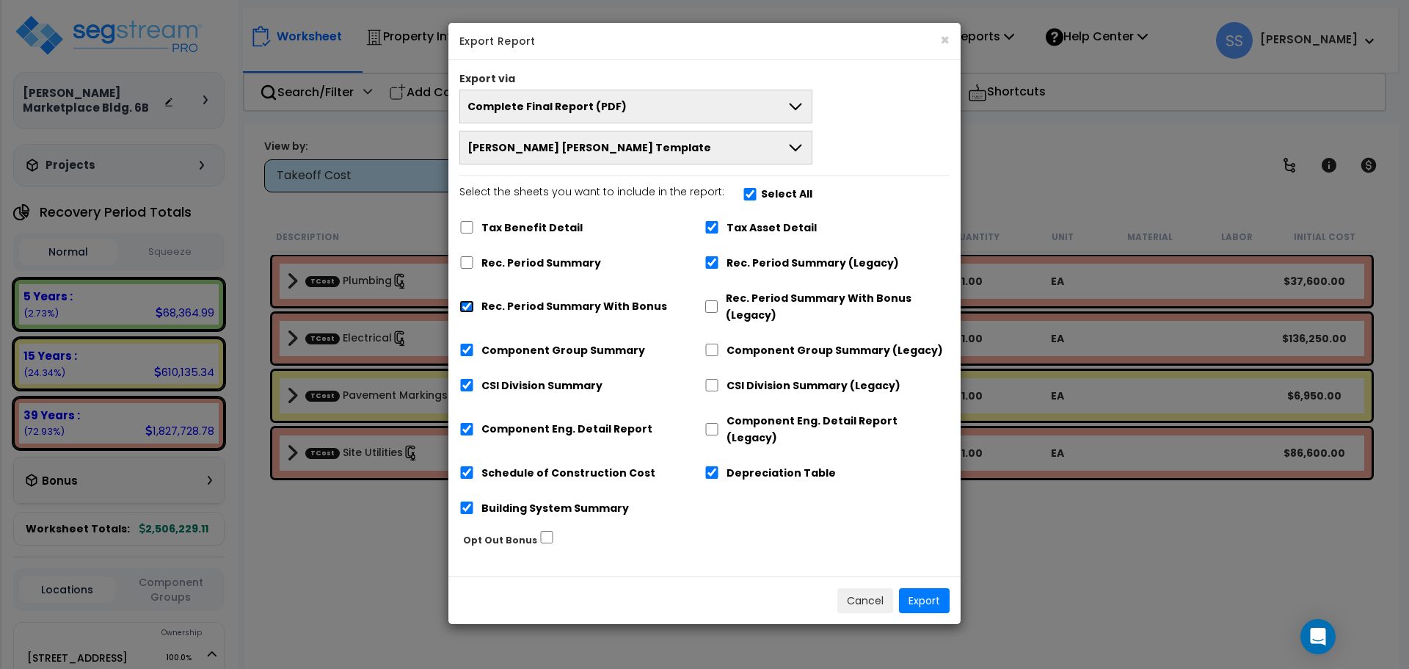
checkbox input "false"
click at [924, 588] on button "Export" at bounding box center [924, 600] width 51 height 25
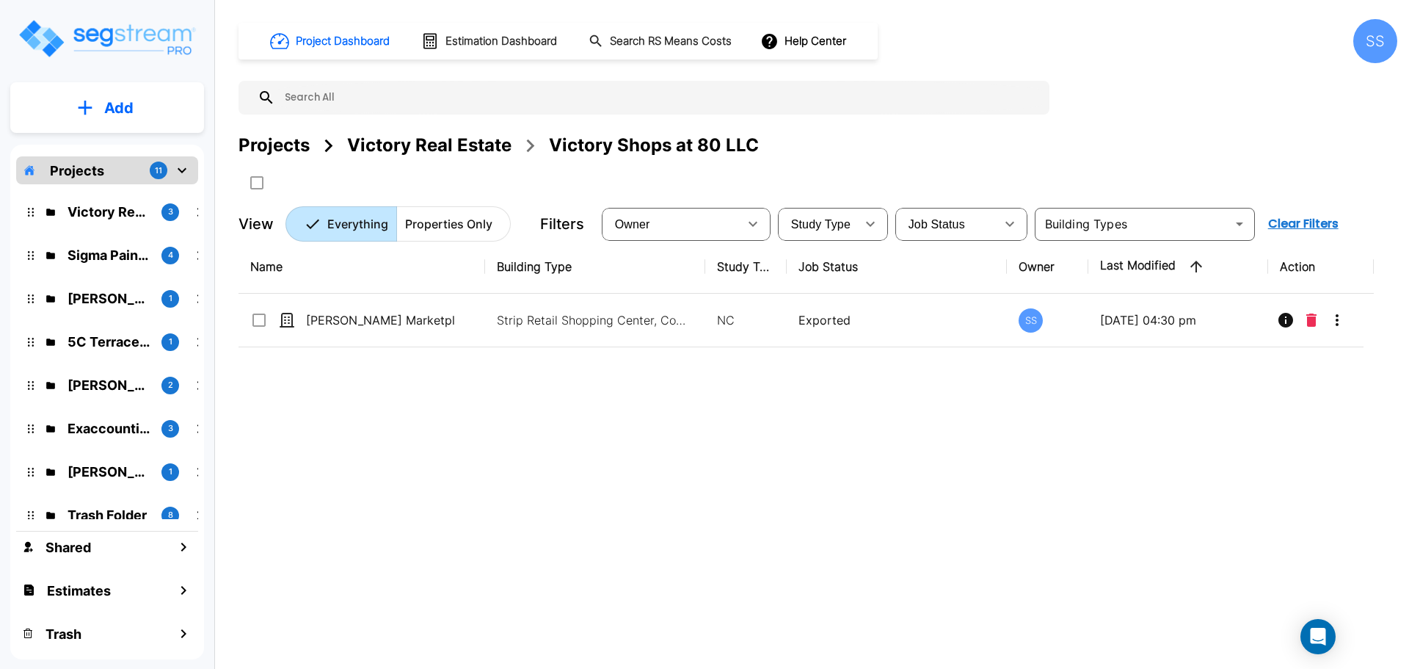
click at [479, 142] on div "Victory Real Estate" at bounding box center [429, 145] width 164 height 26
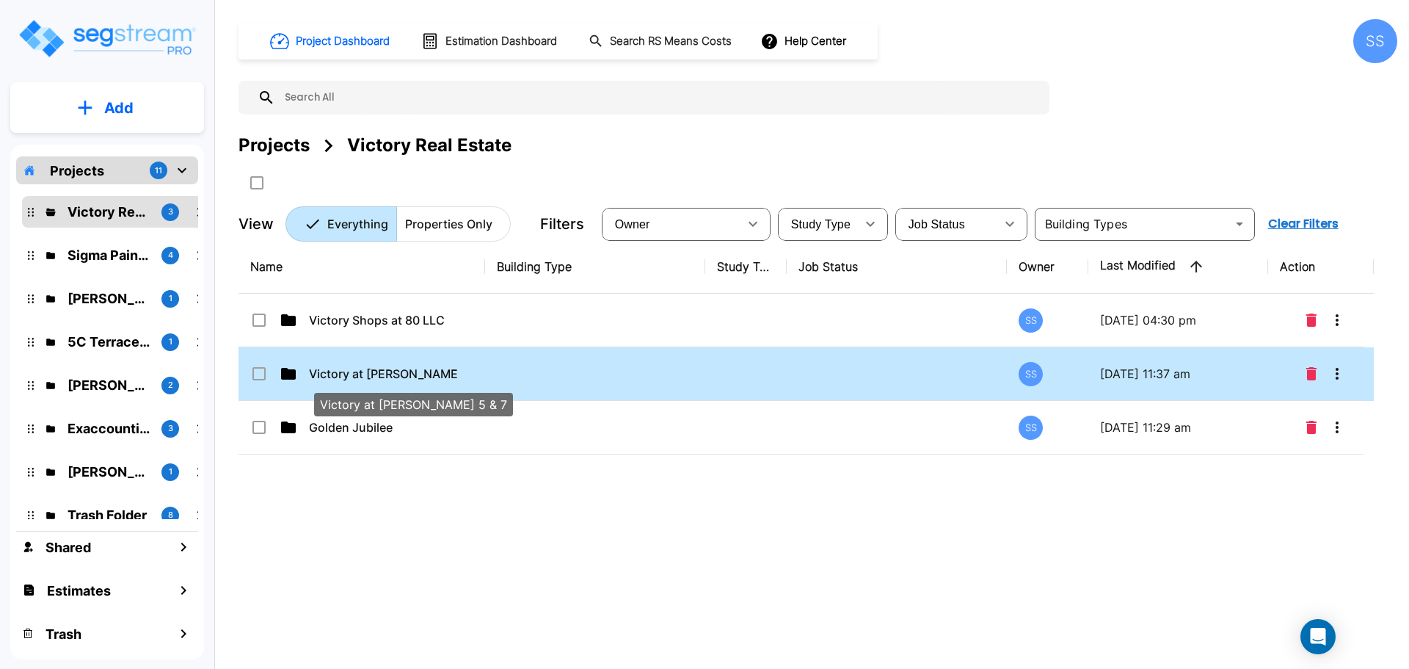
click at [390, 372] on p "Victory at [PERSON_NAME] 5 & 7" at bounding box center [383, 374] width 148 height 18
checkbox input "true"
click at [390, 372] on p "Victory at [PERSON_NAME] 5 & 7" at bounding box center [383, 374] width 148 height 18
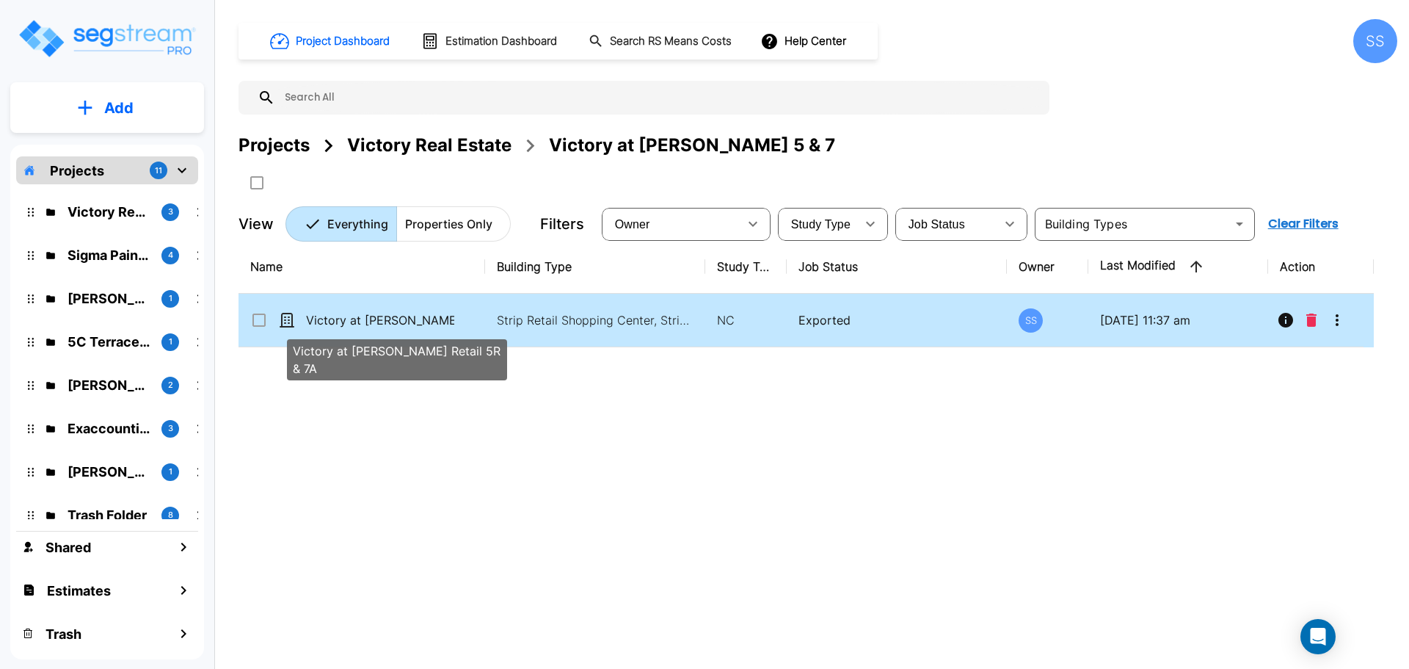
click at [385, 318] on p "Victory at [PERSON_NAME] Retail 5R & 7A" at bounding box center [380, 320] width 148 height 18
click at [427, 321] on p "Victory at [PERSON_NAME] Retail 5R & 7A" at bounding box center [380, 320] width 148 height 18
checkbox input "false"
click at [427, 321] on p "Victory at [PERSON_NAME] Retail 5R & 7A" at bounding box center [380, 320] width 148 height 18
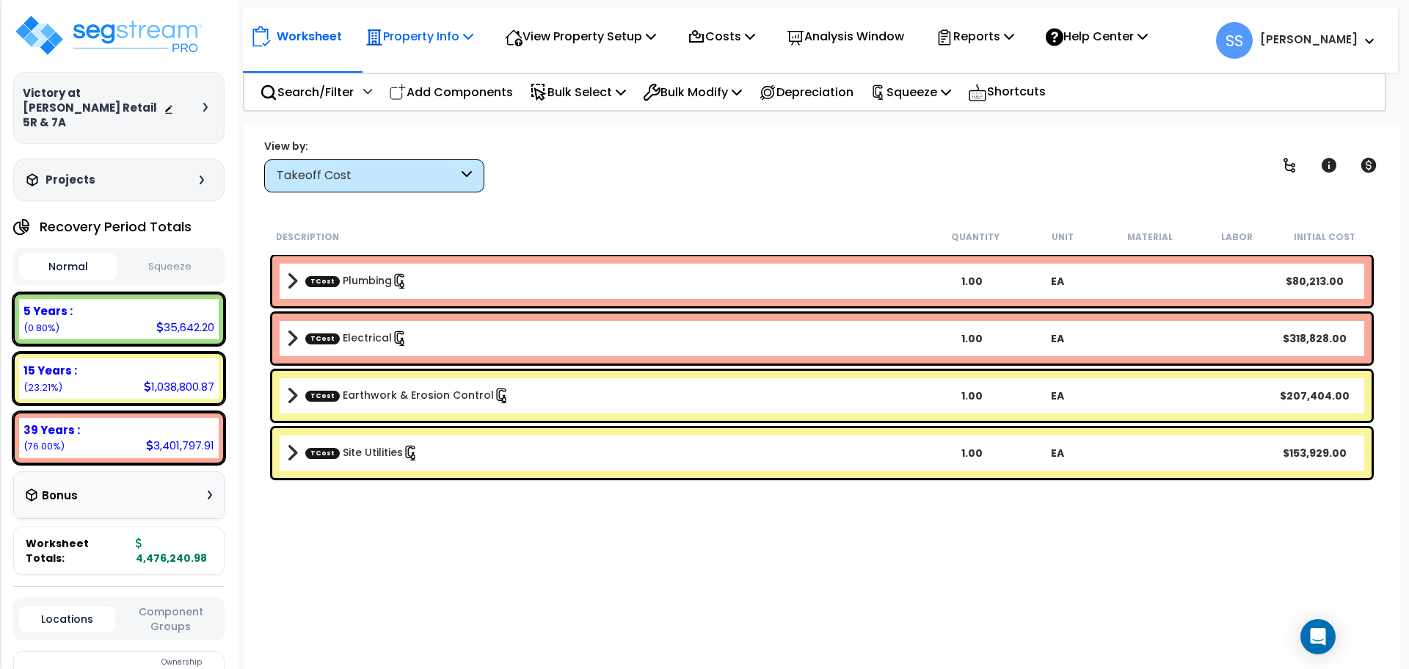
click at [434, 40] on p "Property Info" at bounding box center [419, 36] width 108 height 20
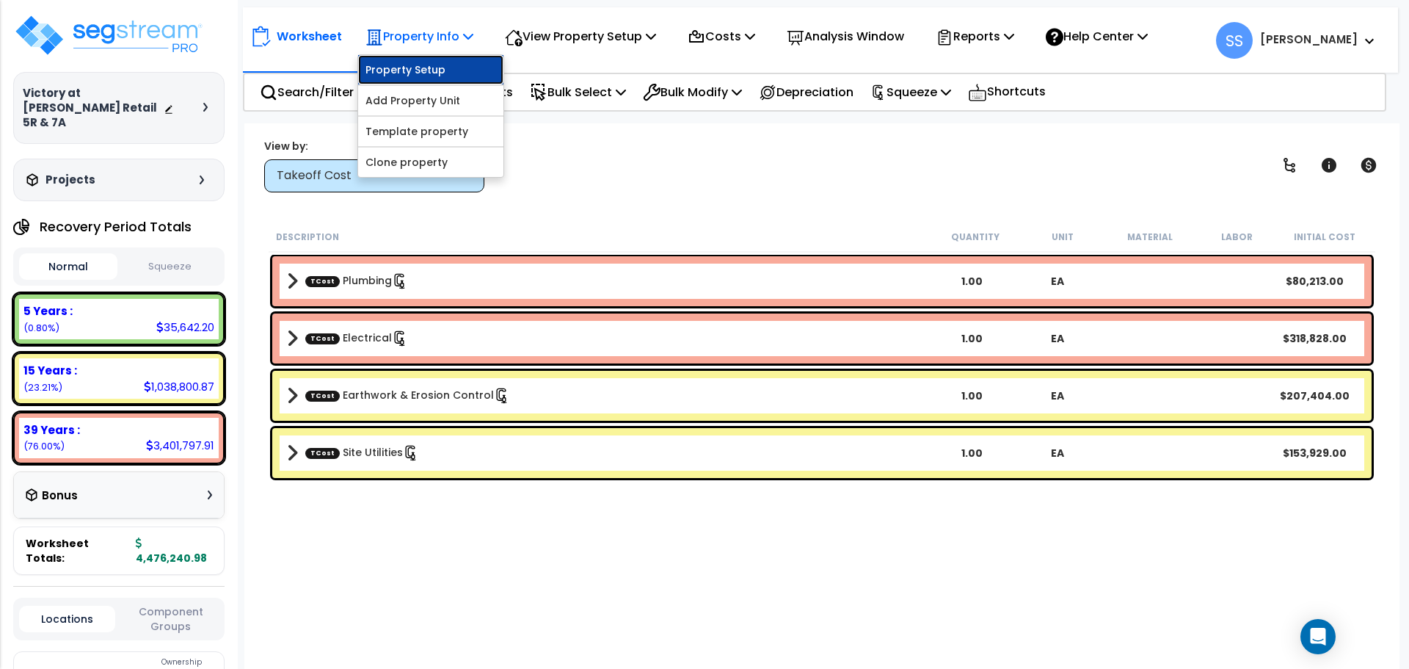
click at [427, 71] on link "Property Setup" at bounding box center [430, 69] width 145 height 29
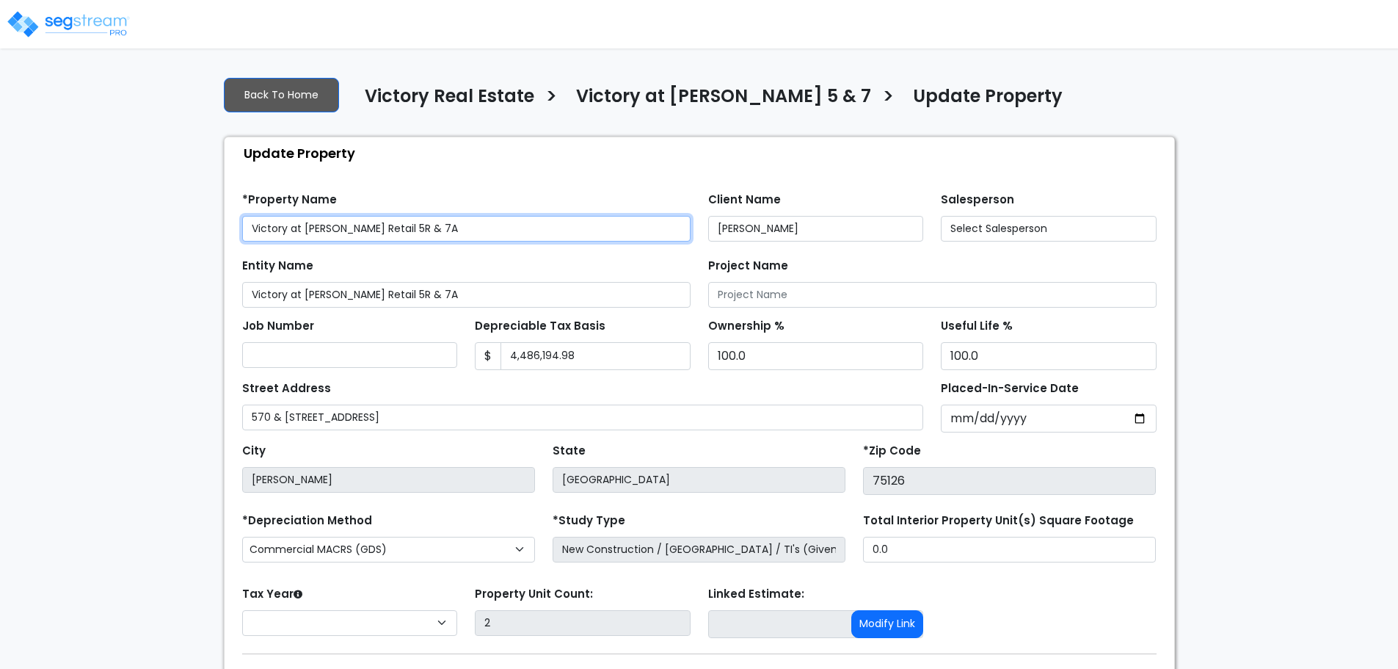
select select "2024"
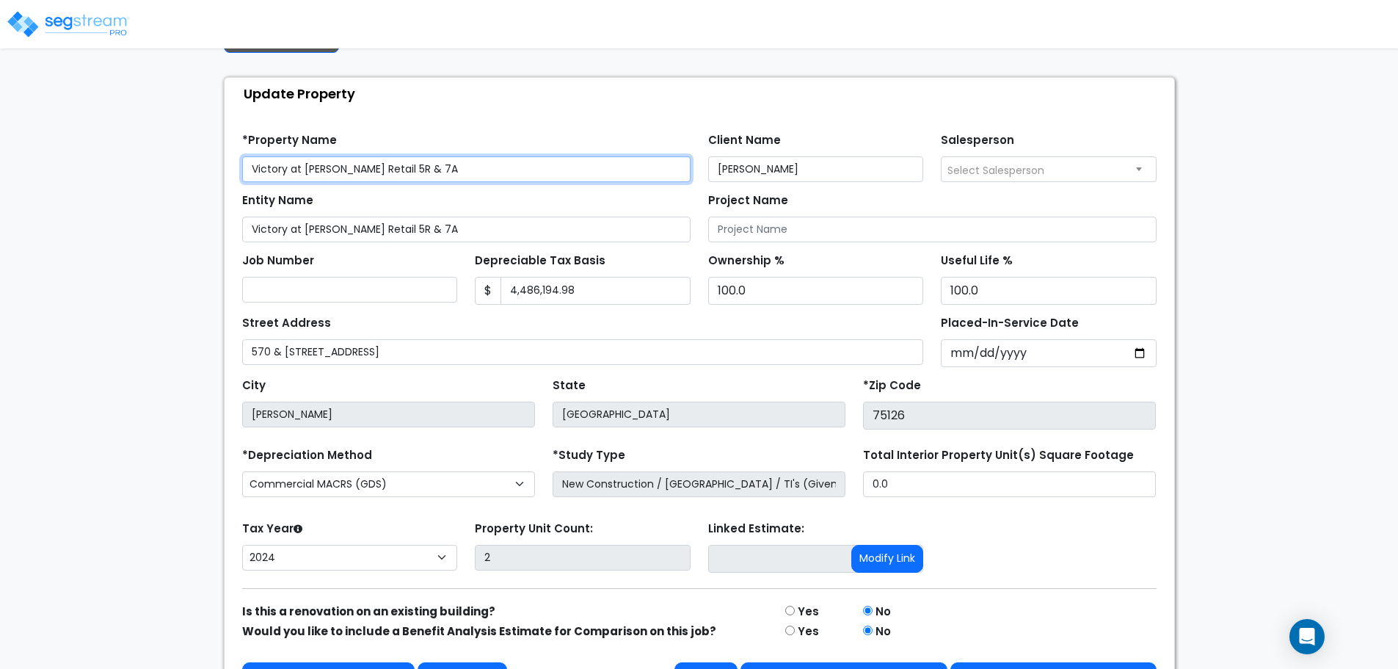
scroll to position [103, 0]
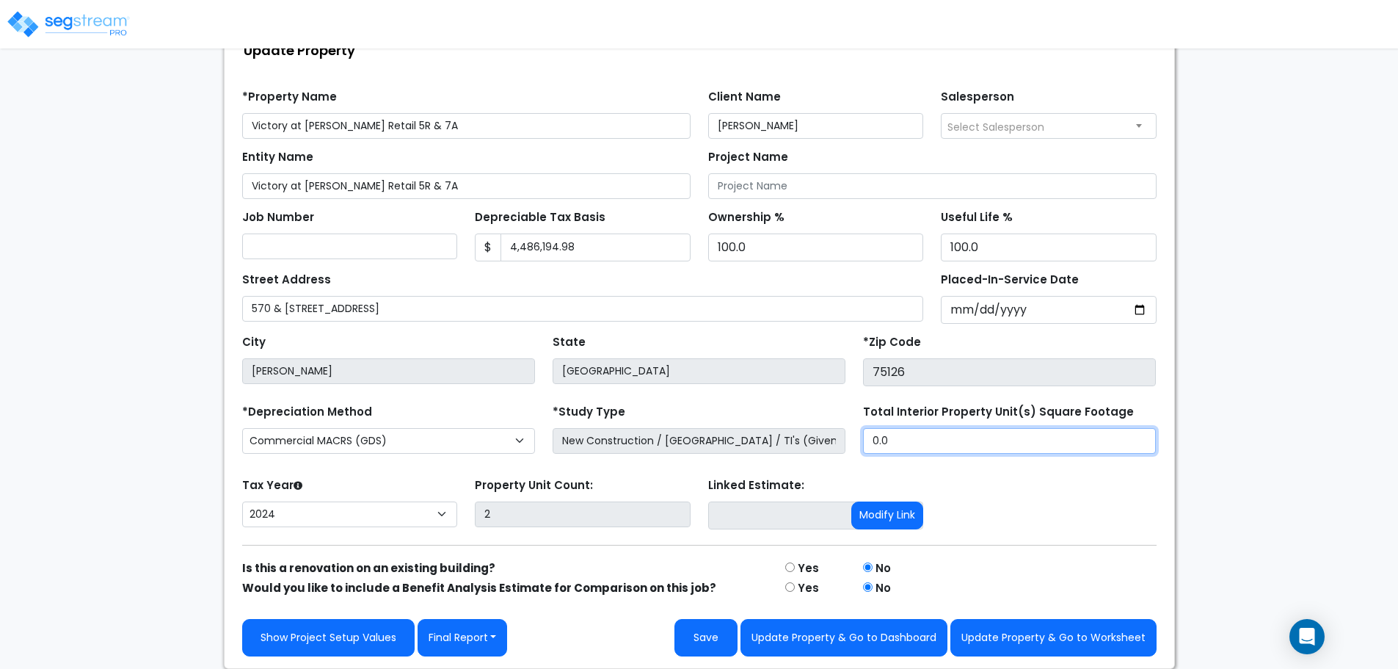
drag, startPoint x: 954, startPoint y: 448, endPoint x: 864, endPoint y: 444, distance: 90.4
click at [864, 444] on input "0.0" at bounding box center [1009, 441] width 293 height 26
click at [902, 451] on input "0.0" at bounding box center [1009, 441] width 293 height 26
drag, startPoint x: 902, startPoint y: 450, endPoint x: 800, endPoint y: 451, distance: 102.0
click at [800, 451] on div "*Depreciation Method Commercial MACRS (GDS) Residential Rental MACRS (GDS) Comm…" at bounding box center [699, 430] width 932 height 59
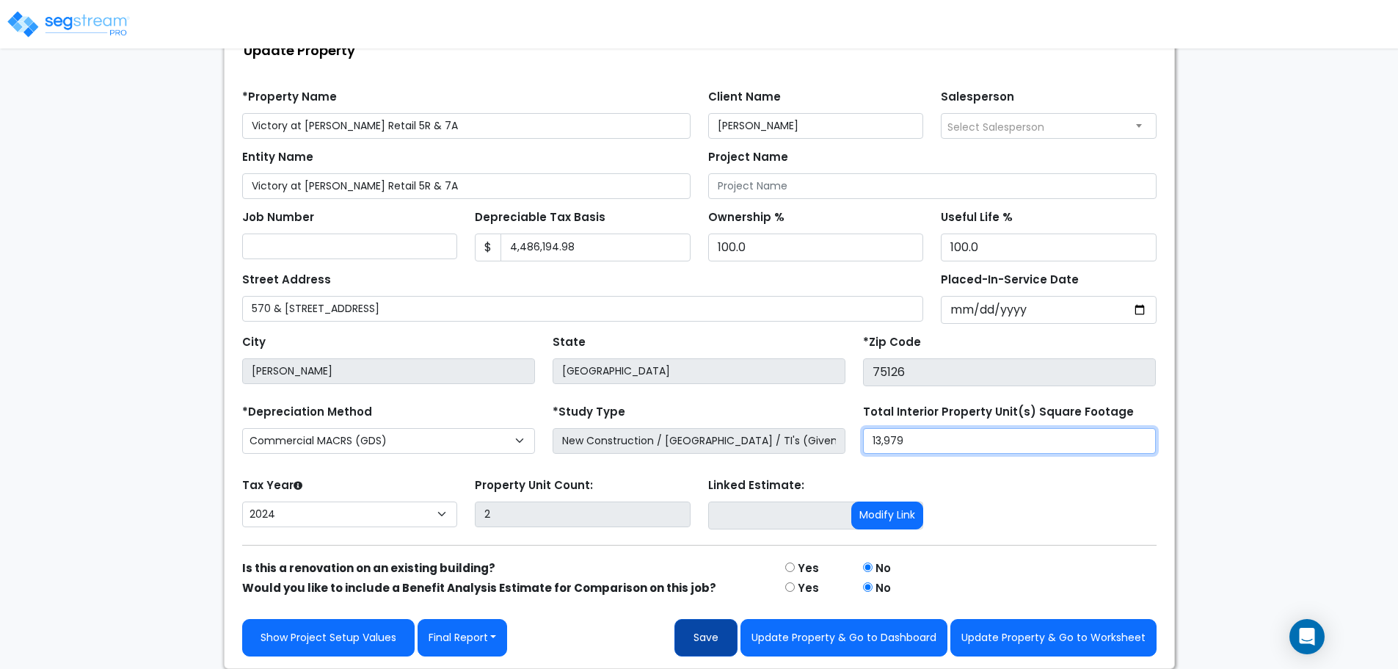
type input "13,979"
click at [713, 634] on button "Save" at bounding box center [705, 637] width 63 height 37
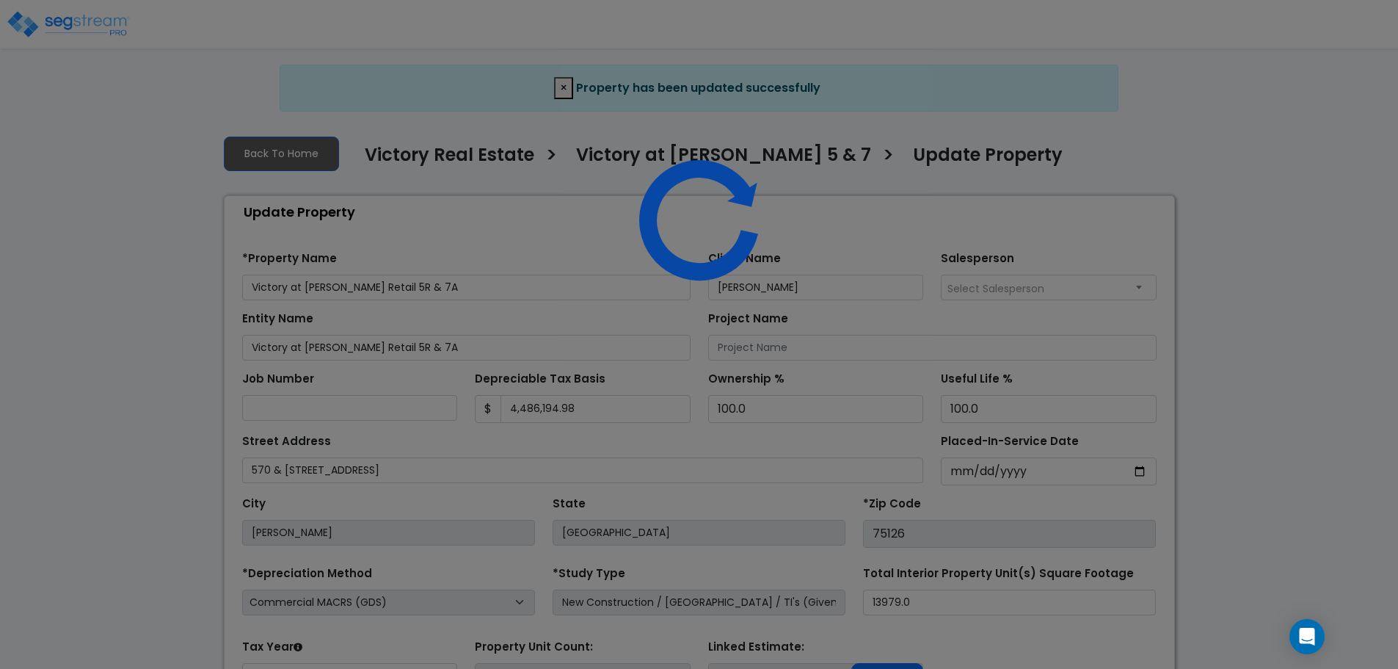
select select "2024"
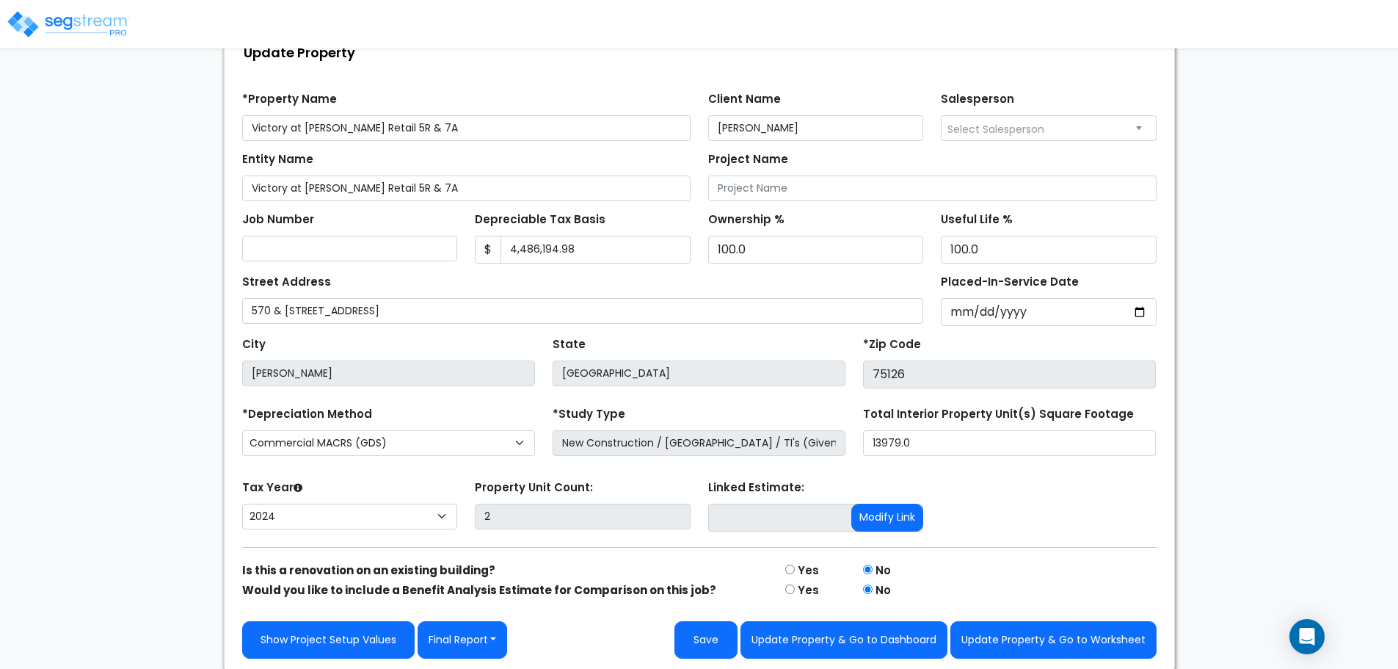
scroll to position [161, 0]
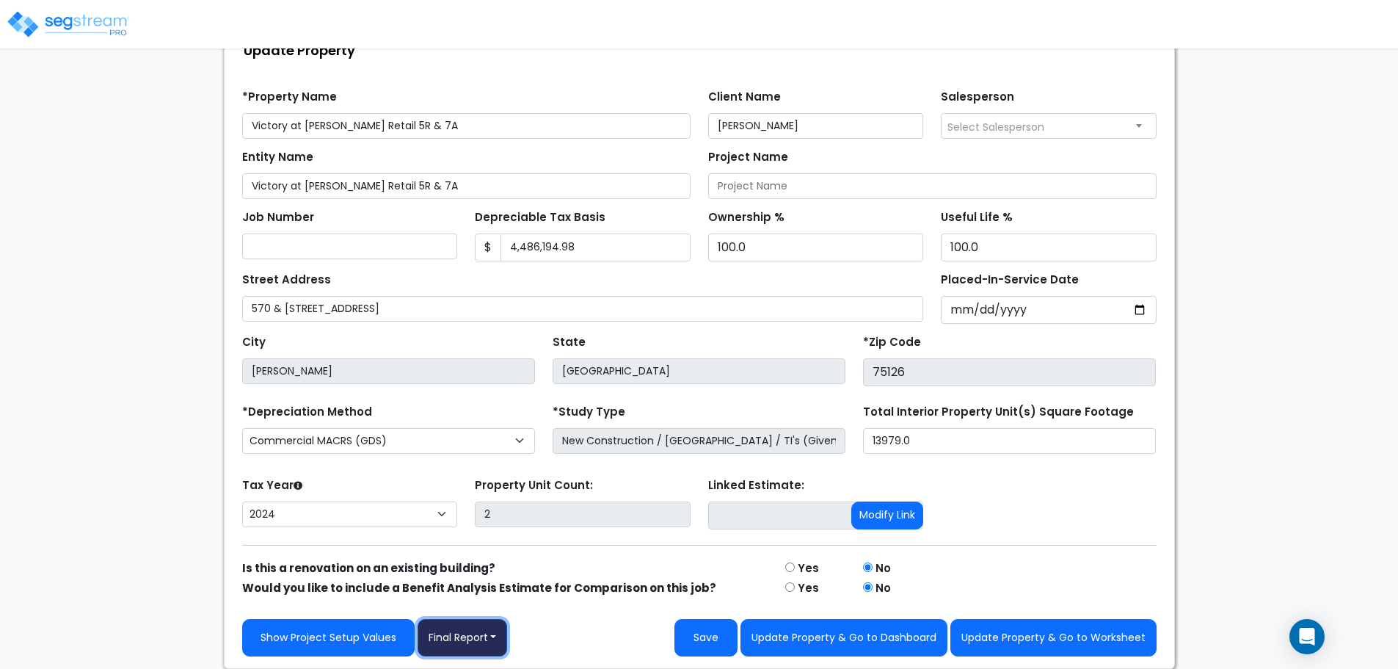
click at [487, 632] on button "Final Report" at bounding box center [463, 637] width 90 height 37
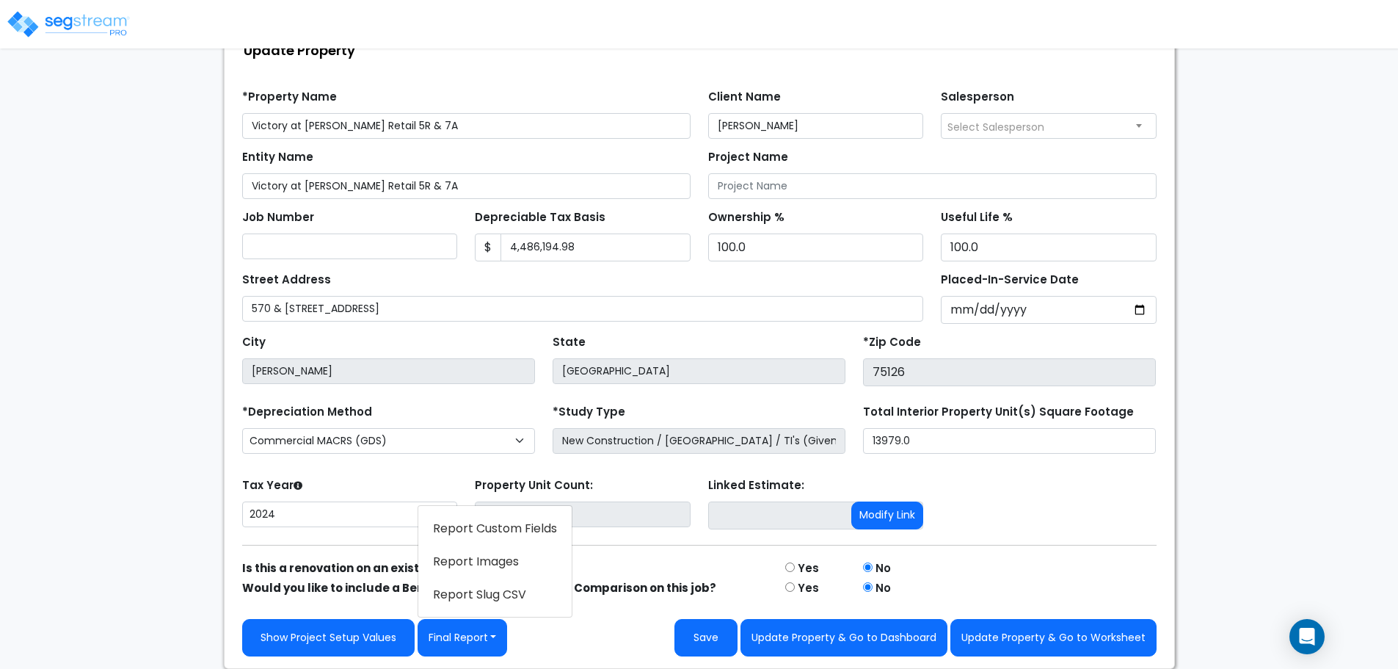
click at [504, 563] on link "Report Images" at bounding box center [494, 562] width 153 height 34
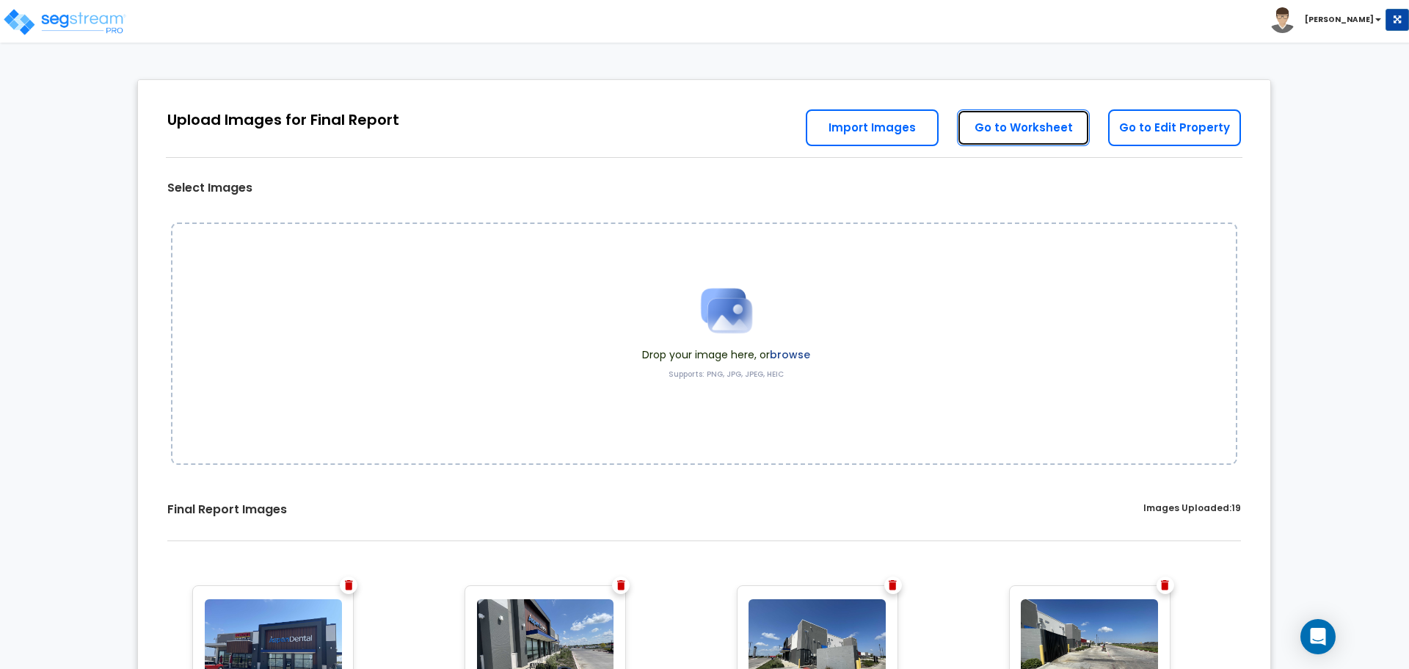
click at [1058, 128] on link "Go to Worksheet" at bounding box center [1023, 127] width 133 height 37
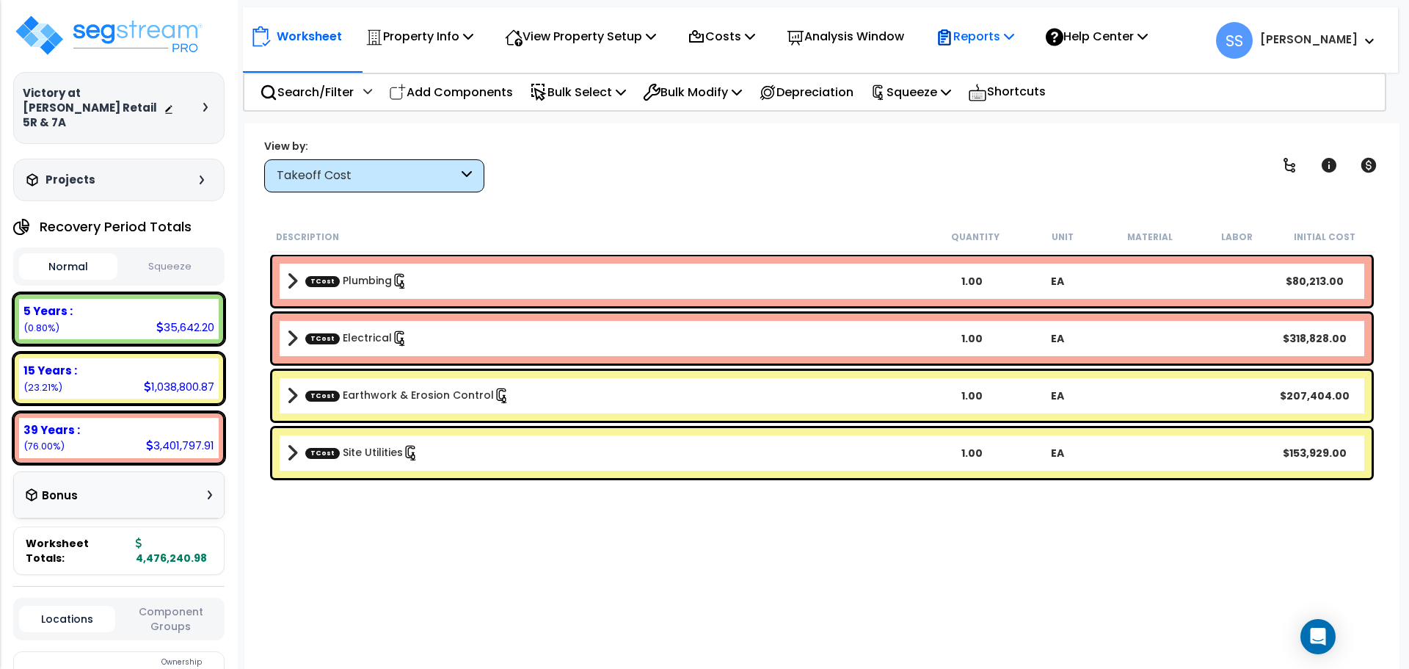
click at [1012, 36] on p "Reports" at bounding box center [975, 36] width 79 height 20
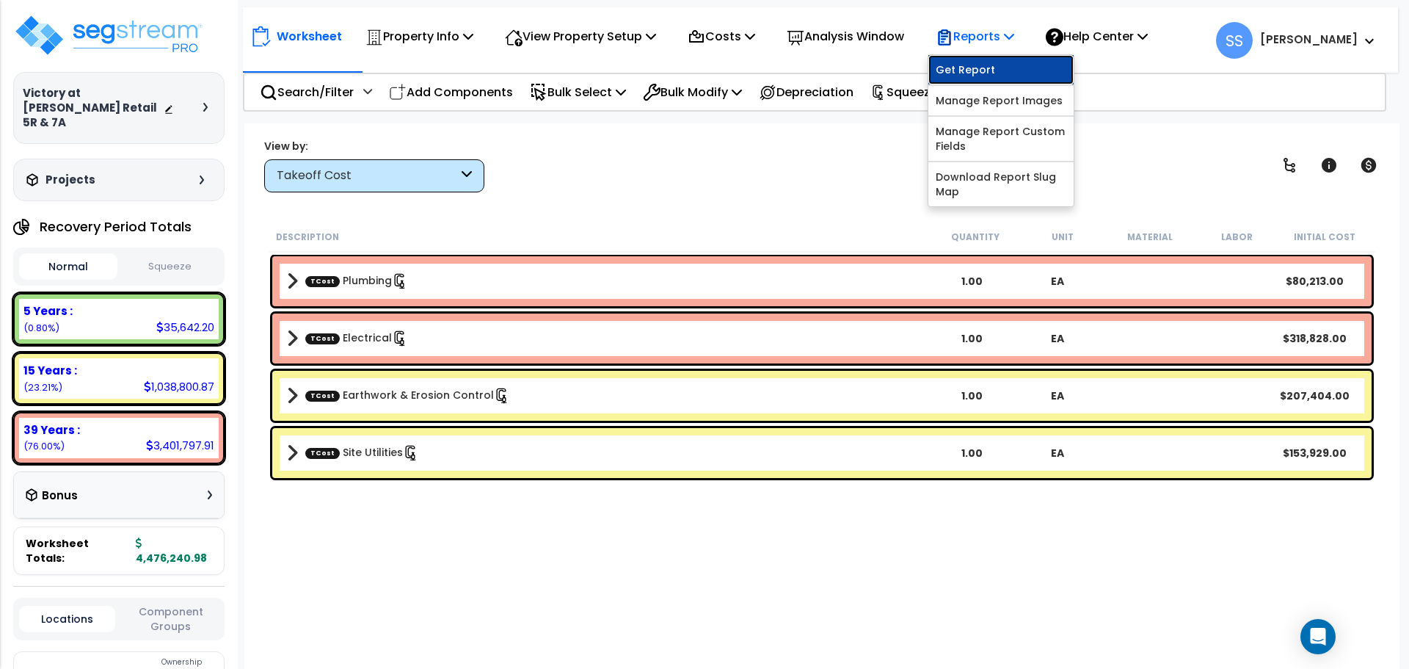
click at [989, 65] on link "Get Report" at bounding box center [1000, 69] width 145 height 29
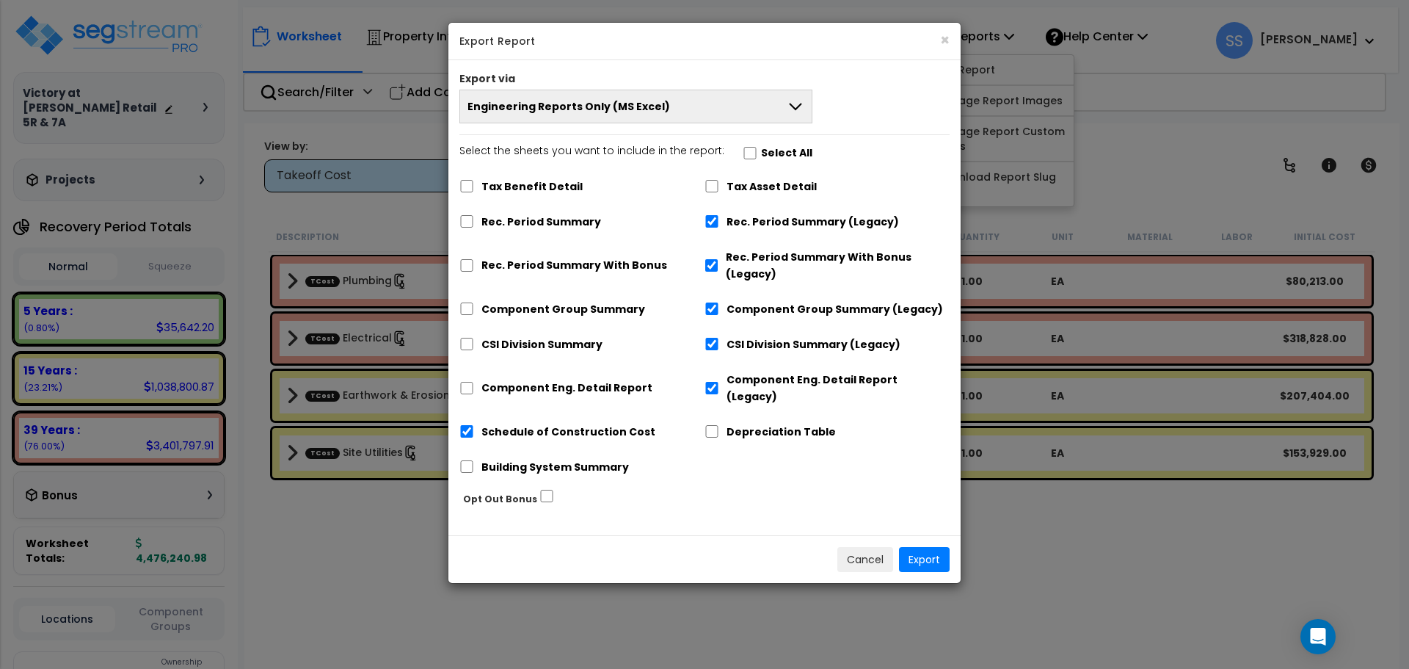
click at [727, 101] on button "Engineering Reports Only (MS Excel)" at bounding box center [635, 107] width 353 height 34
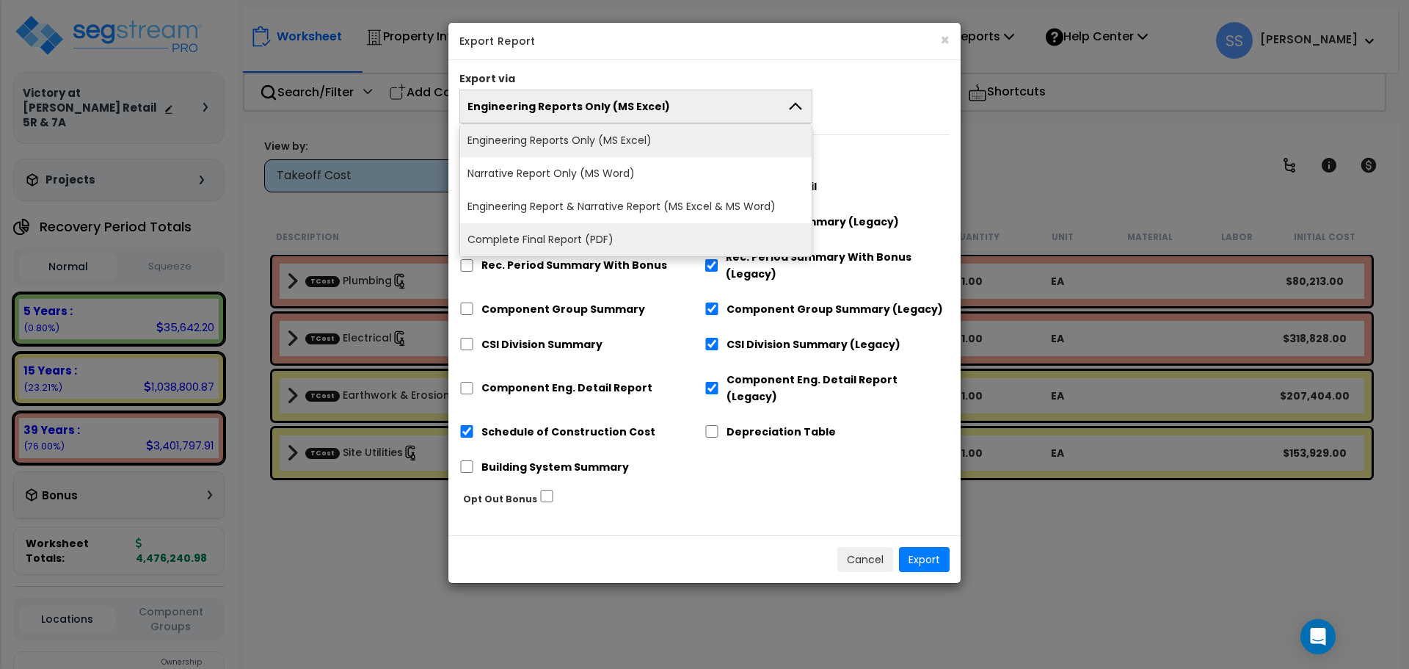
click at [606, 239] on li "Complete Final Report (PDF)" at bounding box center [636, 239] width 352 height 33
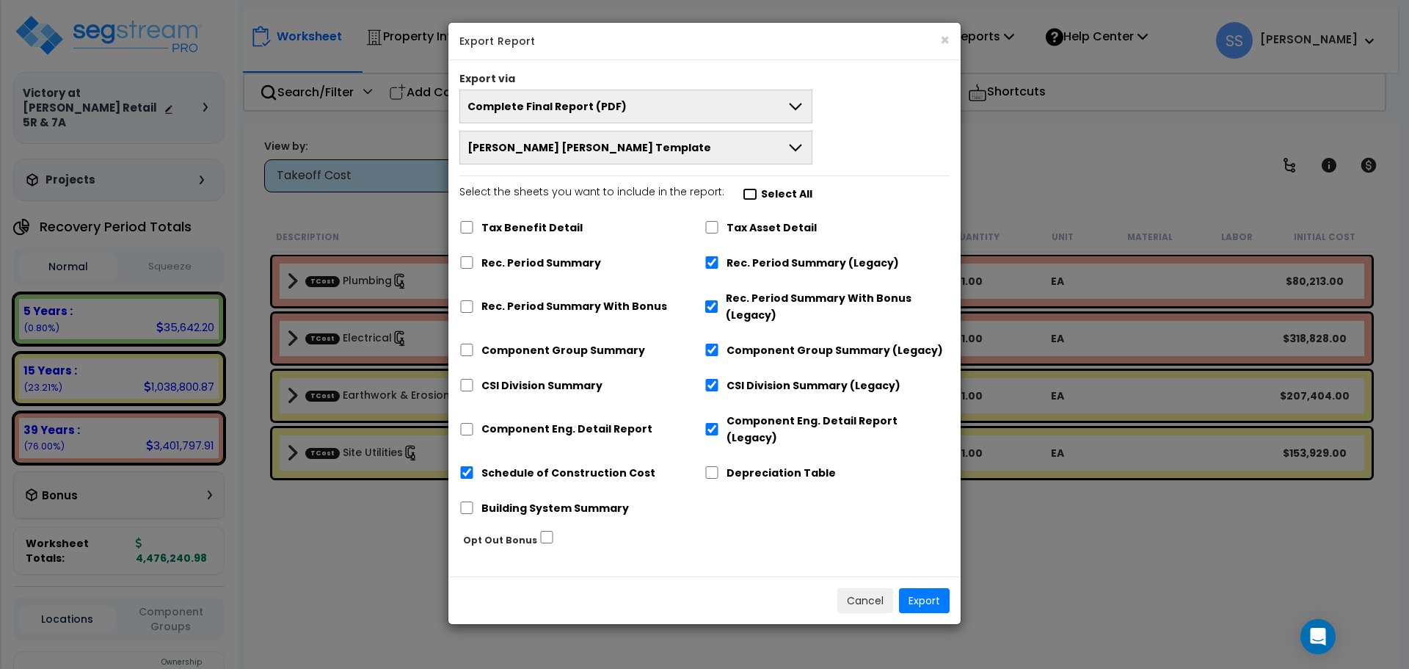
click at [747, 193] on input "Select the sheets you want to include in the report: Select All" at bounding box center [750, 194] width 15 height 12
checkbox input "true"
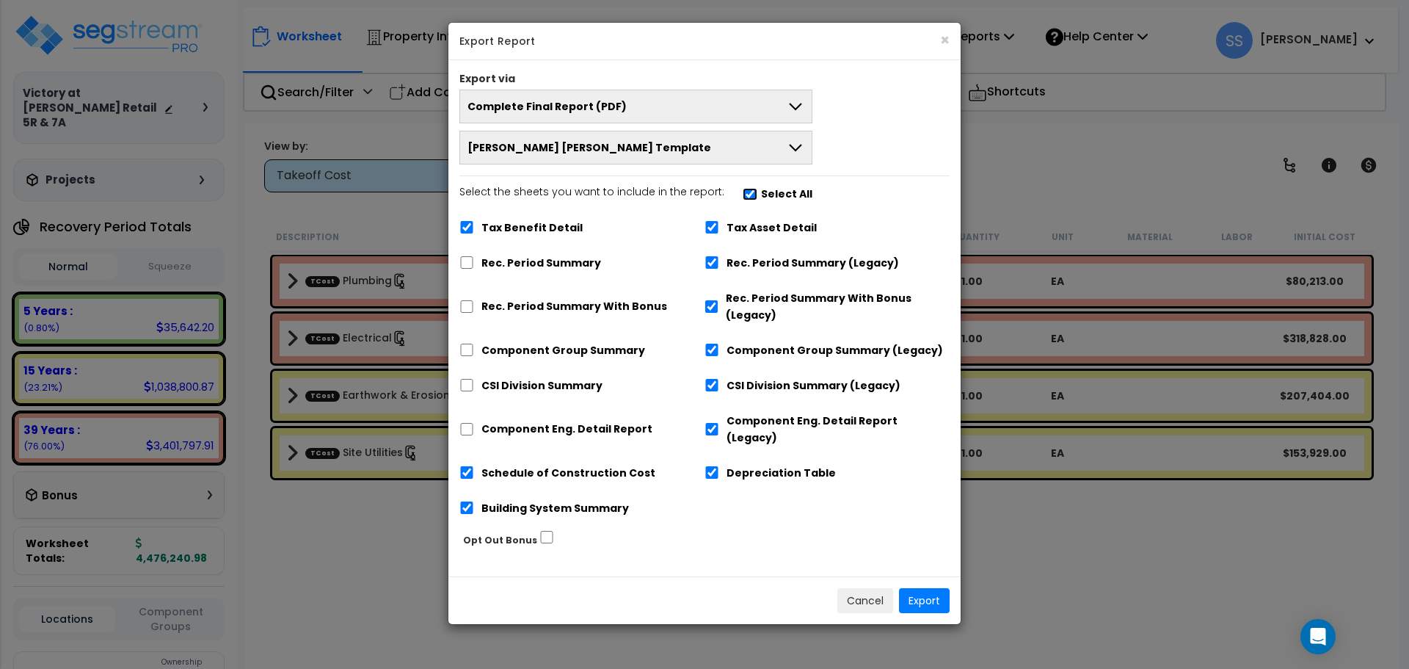
checkbox input "true"
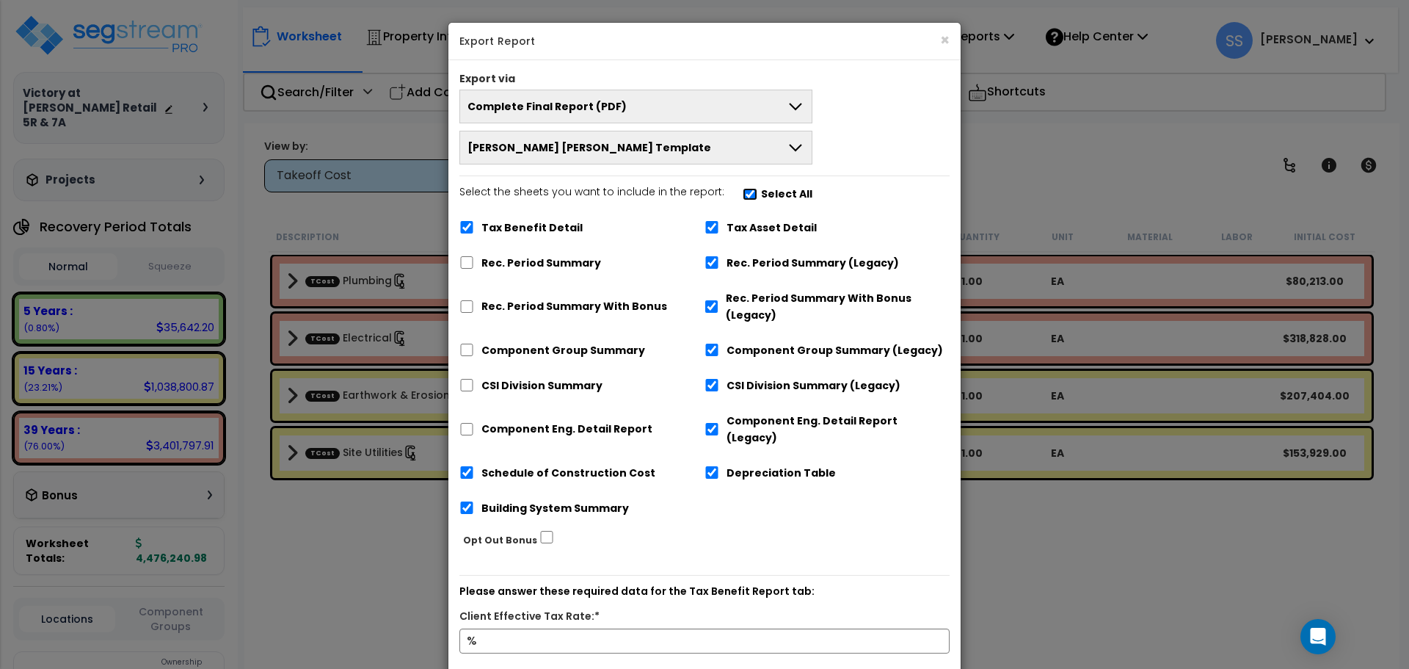
click at [744, 193] on input "Select the sheets you want to include in the report: Select All" at bounding box center [750, 194] width 15 height 12
checkbox input "false"
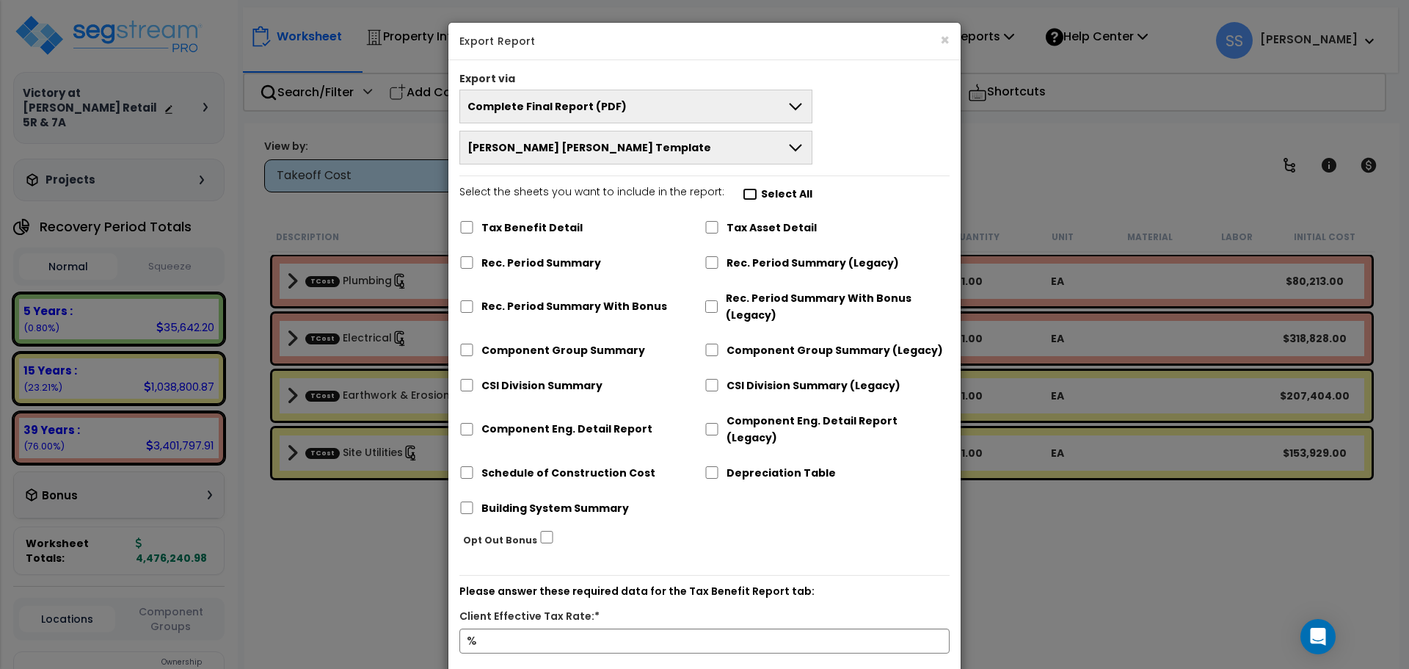
checkbox input "false"
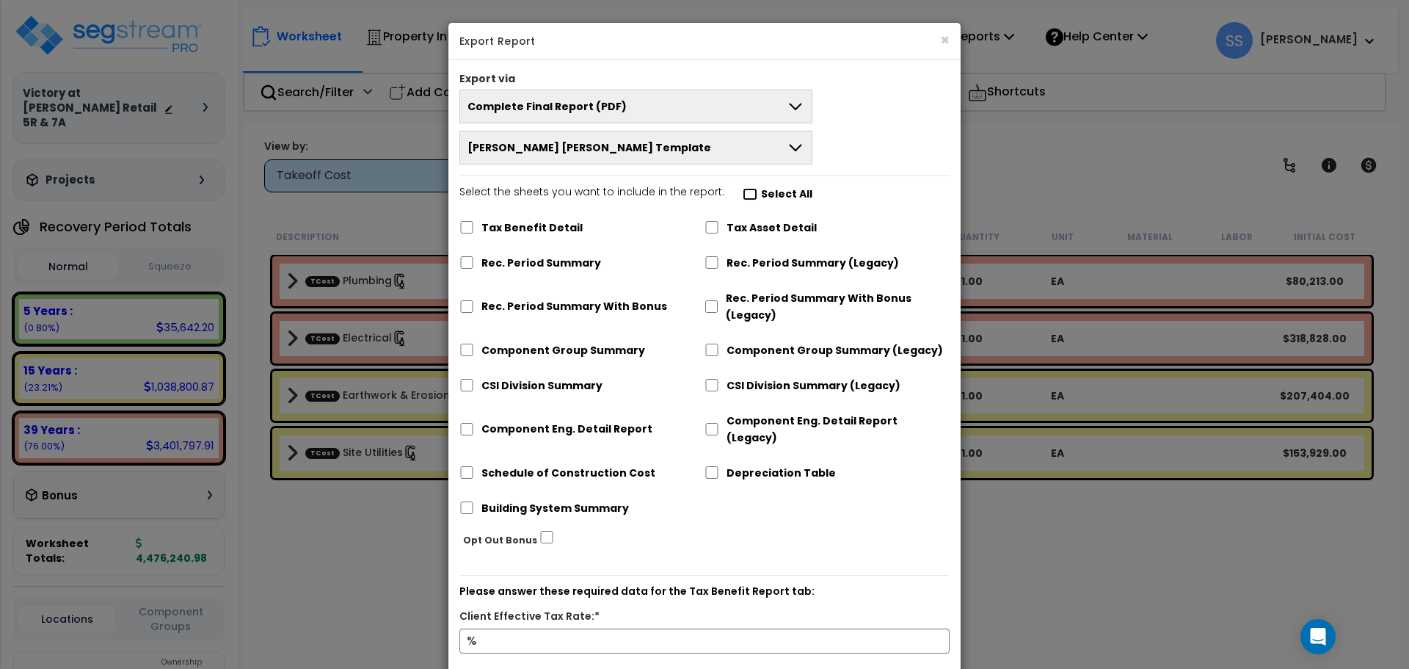
checkbox input "false"
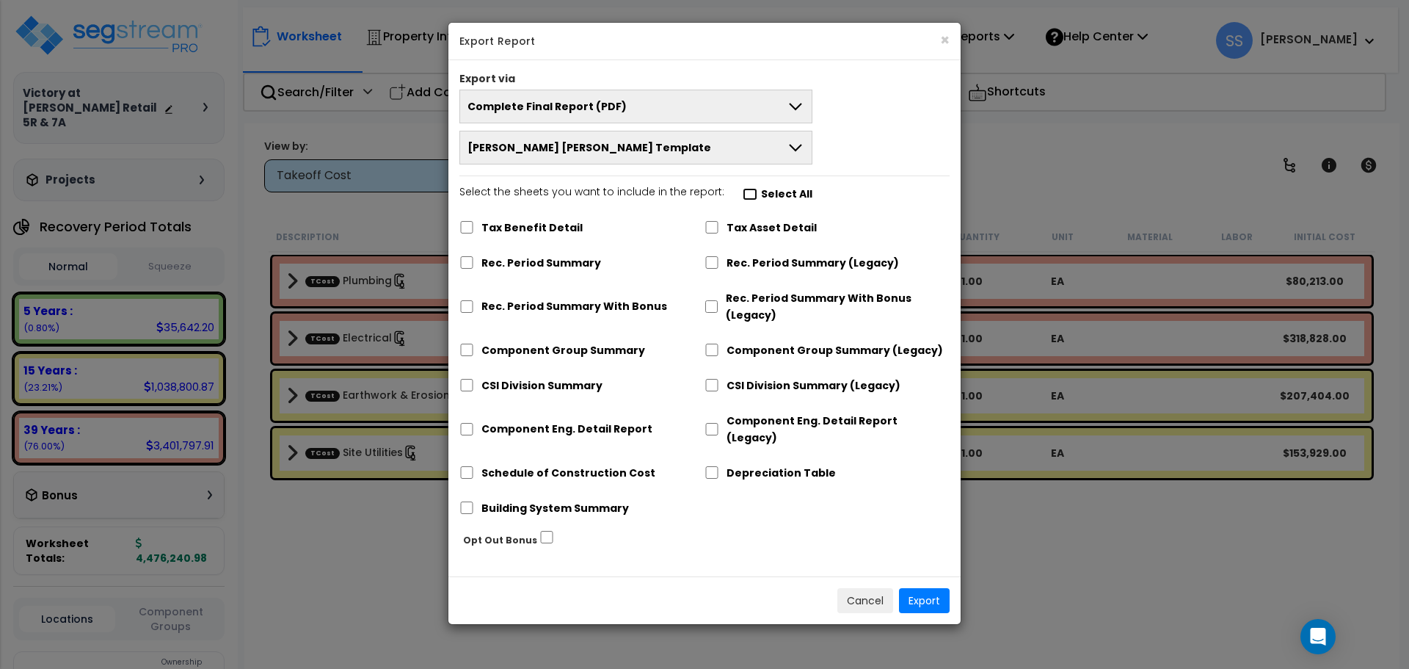
click at [744, 193] on input "Select the sheets you want to include in the report: Select All" at bounding box center [750, 194] width 15 height 12
checkbox input "true"
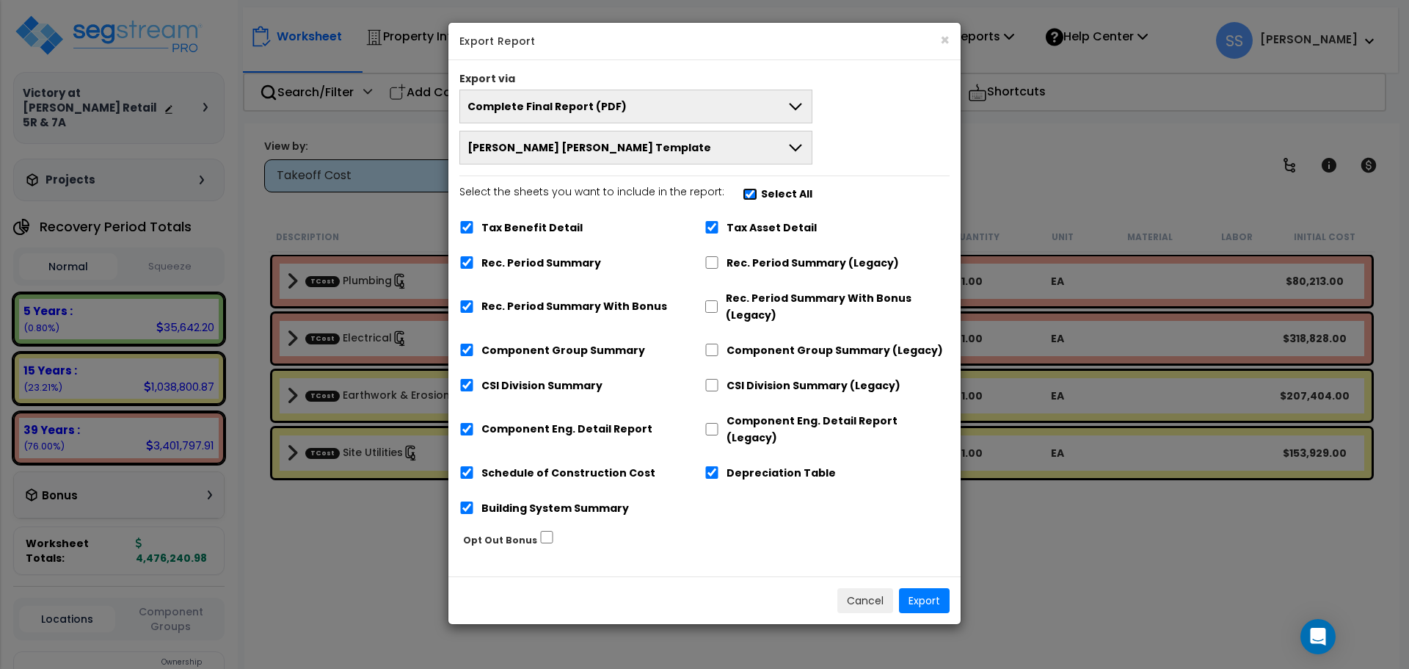
checkbox input "true"
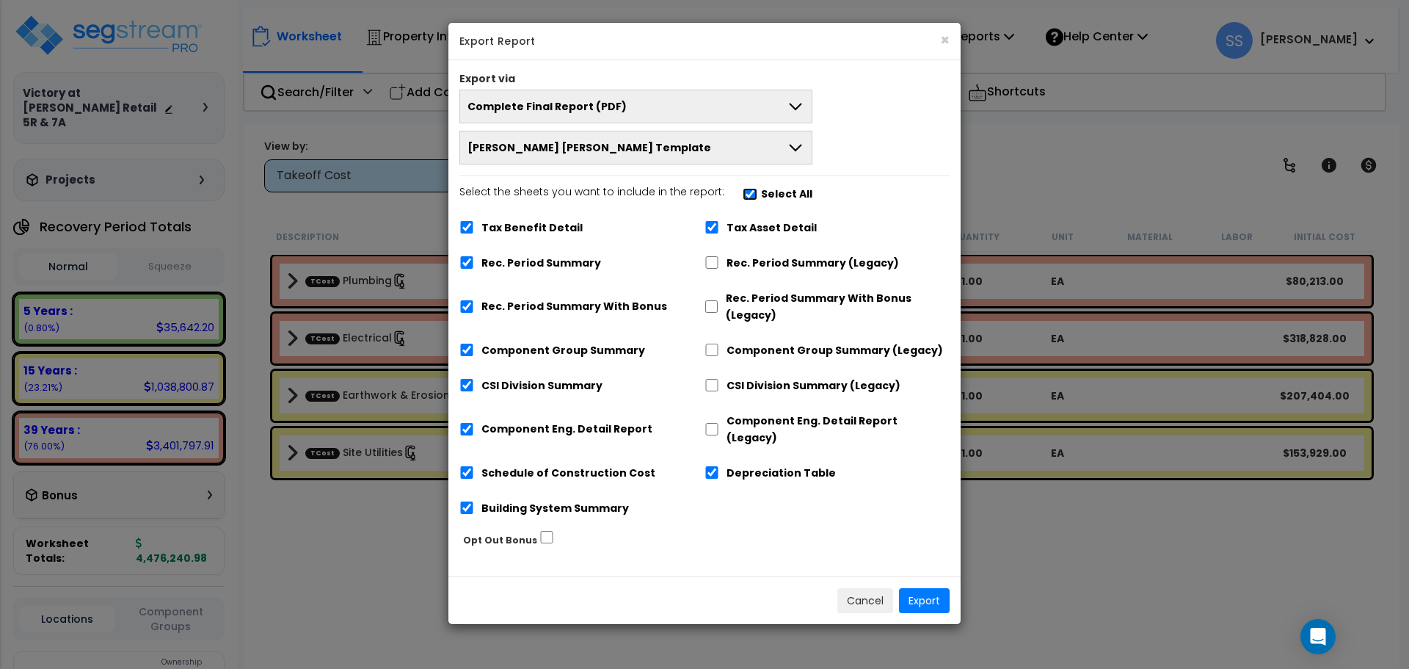
checkbox input "true"
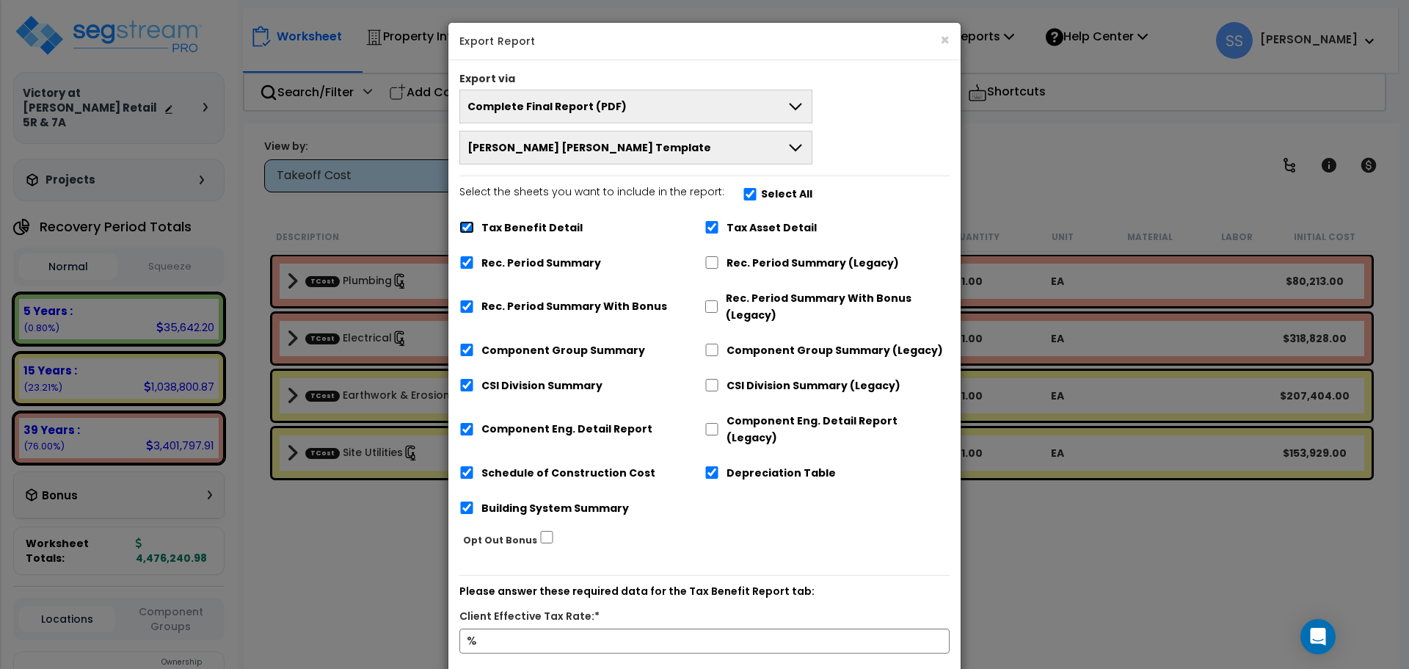
click at [462, 223] on input "Tax Benefit Detail" at bounding box center [466, 227] width 15 height 12
checkbox input "false"
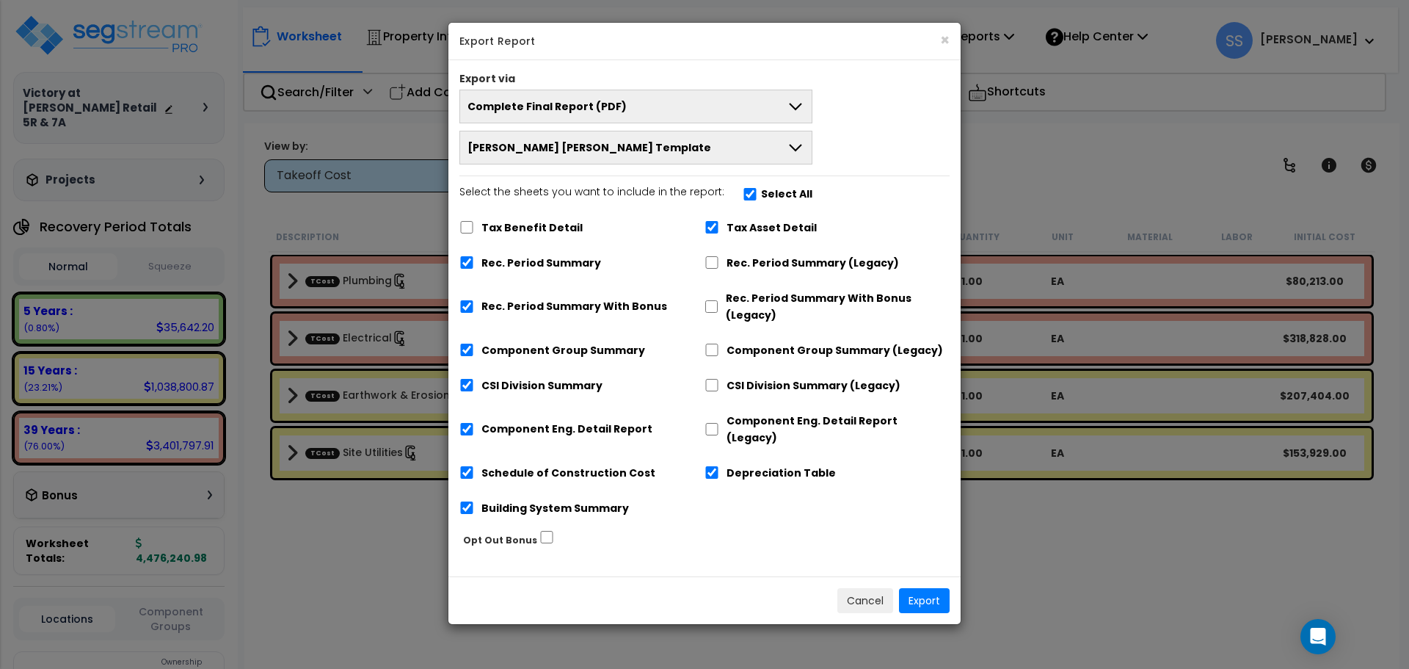
click at [728, 263] on label "Rec. Period Summary (Legacy)" at bounding box center [813, 263] width 172 height 17
click at [719, 263] on input "Rec. Period Summary (Legacy)" at bounding box center [711, 262] width 15 height 12
checkbox input "true"
checkbox input "false"
click at [492, 303] on label "Rec. Period Summary With Bonus" at bounding box center [574, 306] width 186 height 17
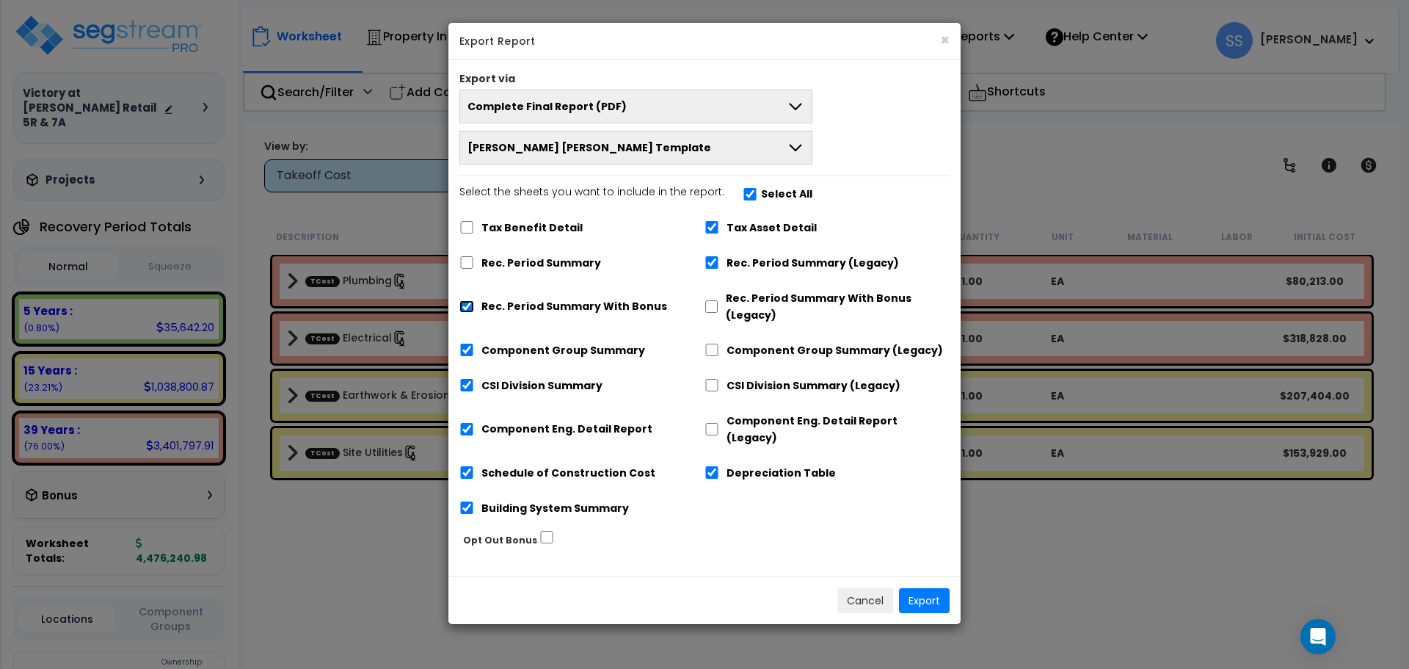
click at [474, 303] on input "Rec. Period Summary With Bonus" at bounding box center [466, 306] width 15 height 12
checkbox input "false"
click at [931, 589] on button "Export" at bounding box center [924, 600] width 51 height 25
